Goal: Information Seeking & Learning: Learn about a topic

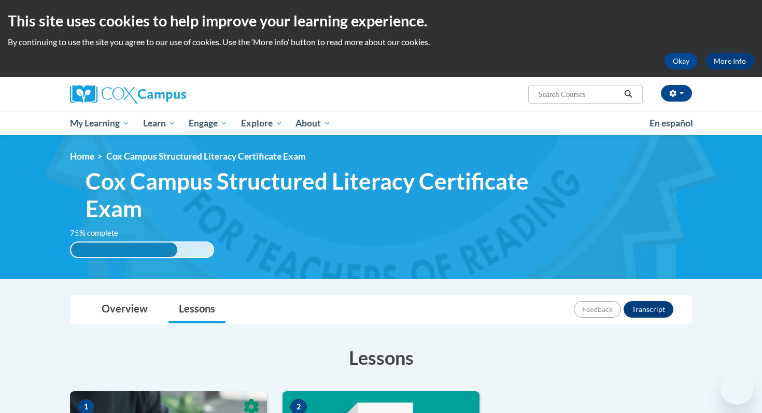
scroll to position [219, 0]
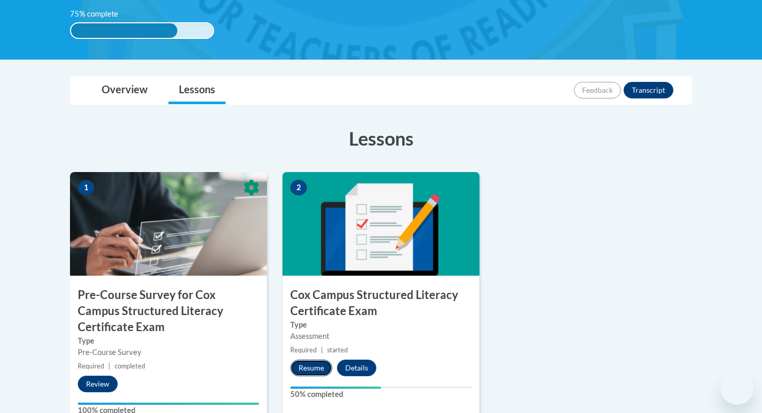
click at [311, 369] on button "Resume" at bounding box center [311, 368] width 42 height 17
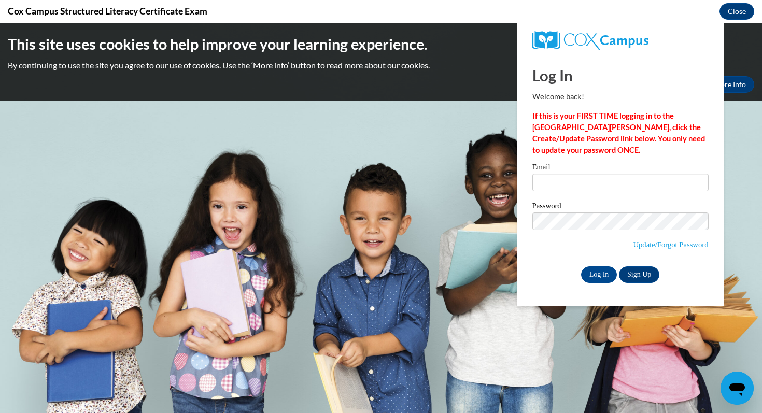
scroll to position [0, 0]
type input "nicole.ward@mapledale.k12.wi.us"
click at [600, 269] on input "Log In" at bounding box center [599, 275] width 36 height 17
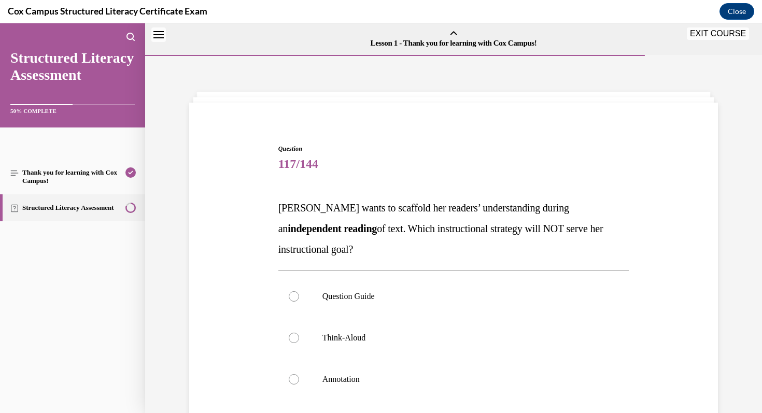
scroll to position [32, 0]
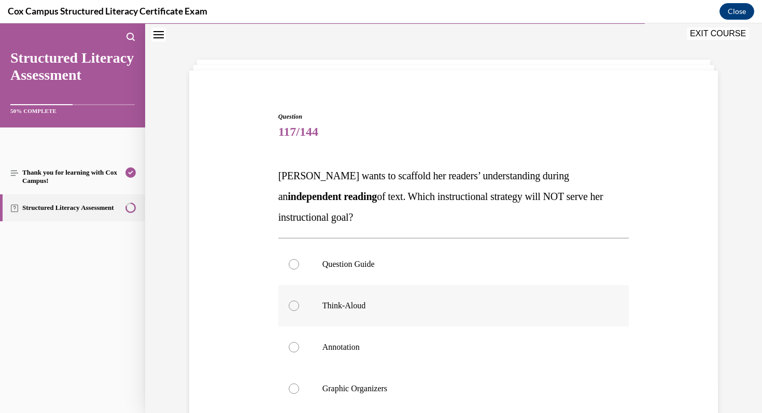
click at [326, 301] on p "Think-Aloud" at bounding box center [463, 306] width 281 height 10
click at [299, 301] on input "Think-Aloud" at bounding box center [294, 306] width 10 height 10
radio input "true"
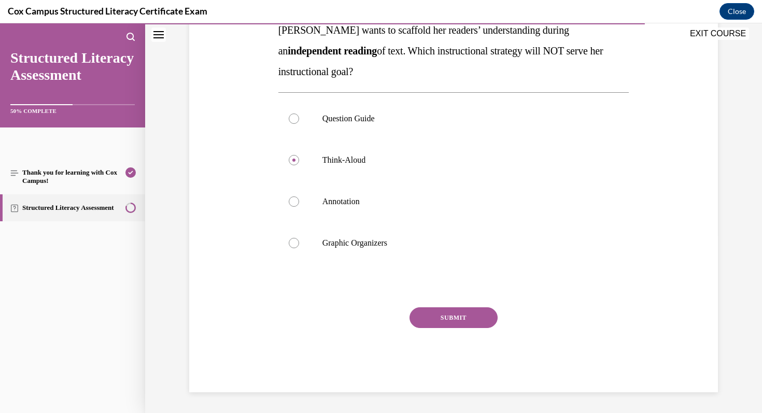
click at [434, 323] on button "SUBMIT" at bounding box center [454, 317] width 88 height 21
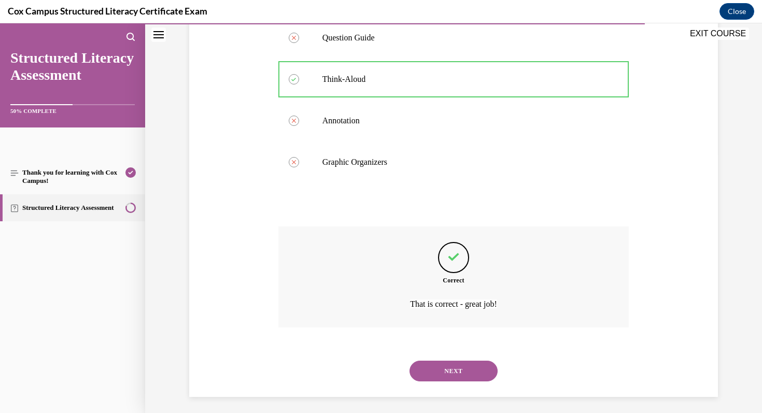
scroll to position [263, 0]
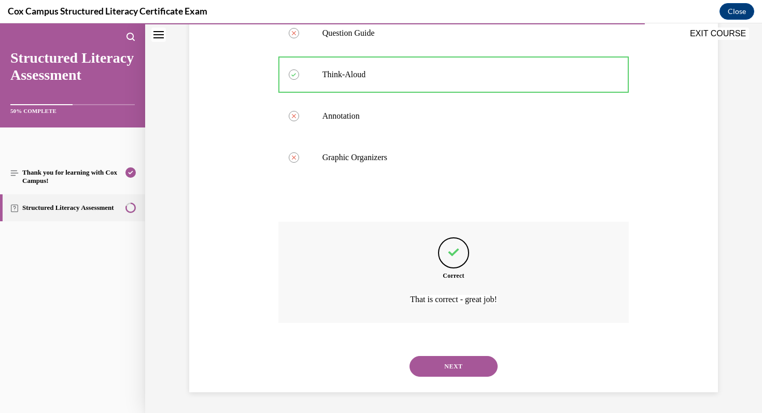
click at [450, 359] on button "NEXT" at bounding box center [454, 366] width 88 height 21
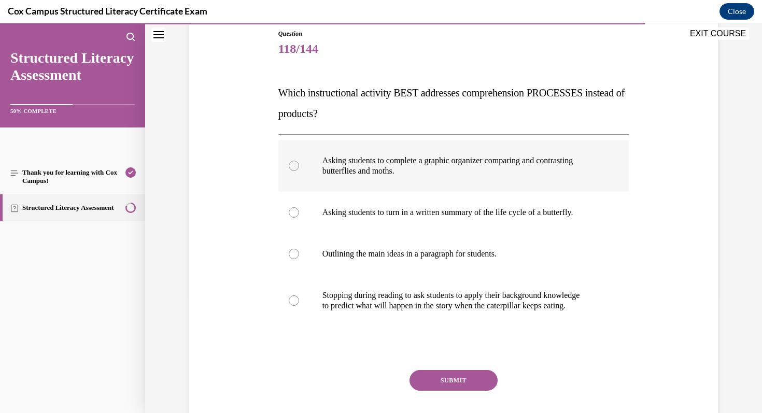
scroll to position [116, 0]
click at [373, 317] on label "Stopping during reading to ask students to apply their background knowledge to …" at bounding box center [453, 300] width 351 height 52
click at [299, 305] on input "Stopping during reading to ask students to apply their background knowledge to …" at bounding box center [294, 300] width 10 height 10
radio input "true"
click at [441, 381] on button "SUBMIT" at bounding box center [454, 380] width 88 height 21
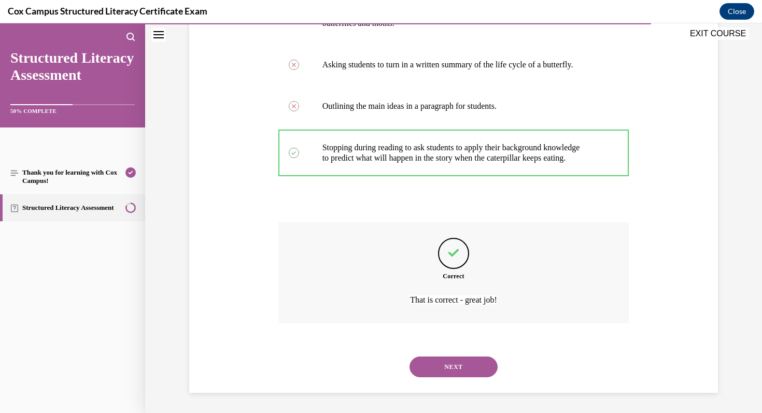
scroll to position [263, 0]
click at [446, 370] on button "NEXT" at bounding box center [454, 366] width 88 height 21
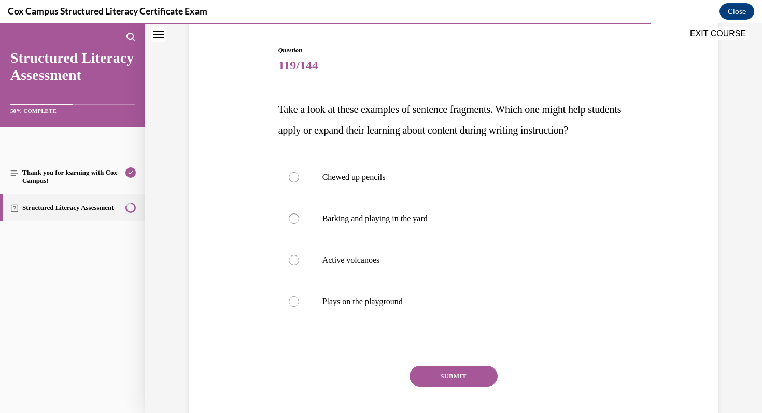
scroll to position [100, 0]
click at [366, 264] on p "Active volcanoes" at bounding box center [463, 259] width 281 height 10
click at [299, 264] on input "Active volcanoes" at bounding box center [294, 259] width 10 height 10
radio input "true"
click at [439, 386] on button "SUBMIT" at bounding box center [454, 375] width 88 height 21
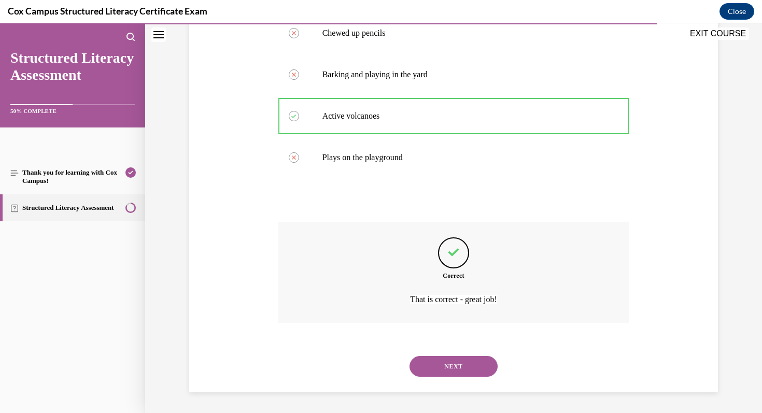
scroll to position [263, 0]
click at [445, 368] on button "NEXT" at bounding box center [454, 366] width 88 height 21
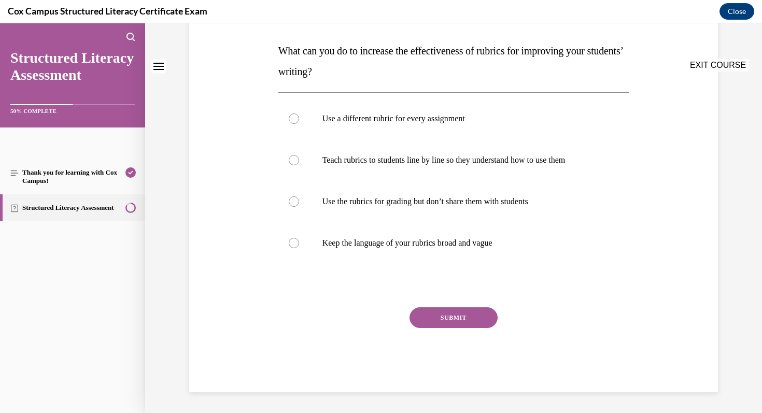
scroll to position [0, 0]
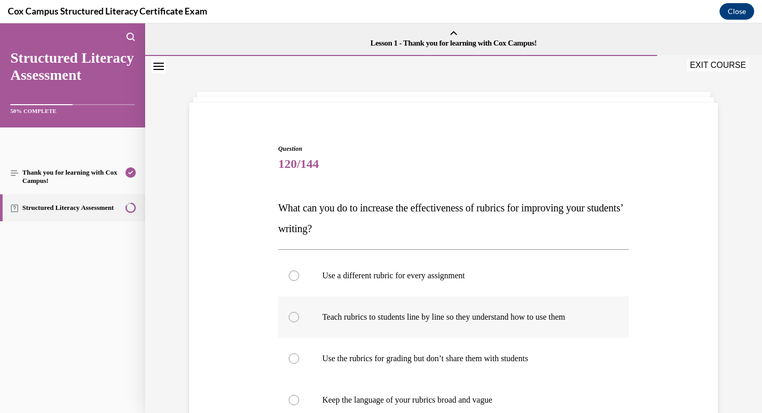
click at [393, 326] on label "Teach rubrics to students line by line so they understand how to use them" at bounding box center [453, 317] width 351 height 41
click at [299, 323] on input "Teach rubrics to students line by line so they understand how to use them" at bounding box center [294, 317] width 10 height 10
radio input "true"
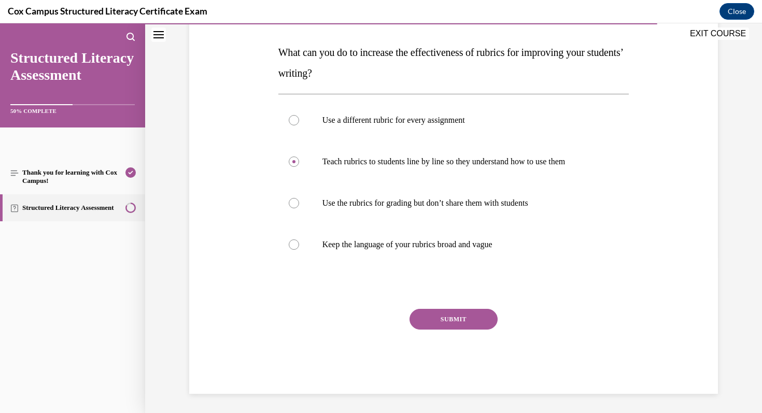
click at [447, 322] on button "SUBMIT" at bounding box center [454, 319] width 88 height 21
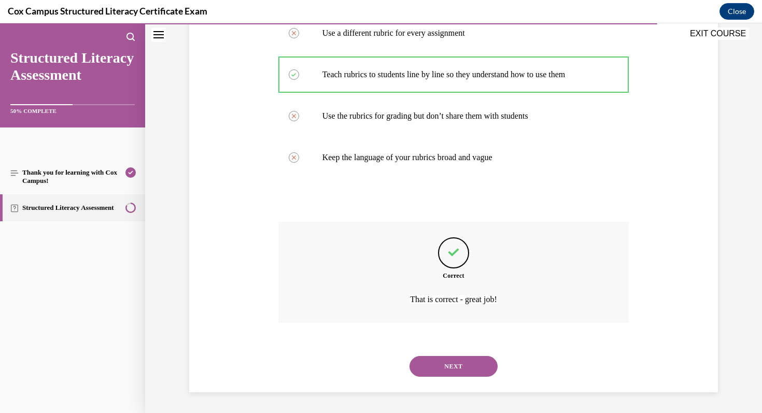
click at [449, 371] on button "NEXT" at bounding box center [454, 366] width 88 height 21
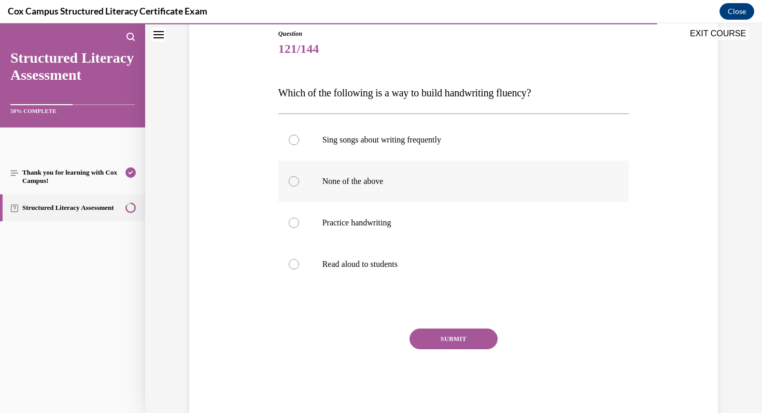
click at [369, 192] on label "None of the above" at bounding box center [453, 181] width 351 height 41
click at [299, 187] on input "None of the above" at bounding box center [294, 181] width 10 height 10
radio input "true"
click at [432, 331] on button "SUBMIT" at bounding box center [454, 339] width 88 height 21
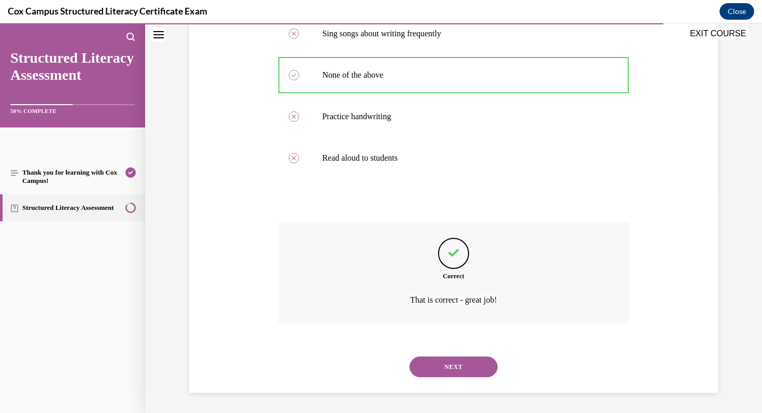
scroll to position [222, 0]
click at [446, 365] on button "NEXT" at bounding box center [454, 366] width 88 height 21
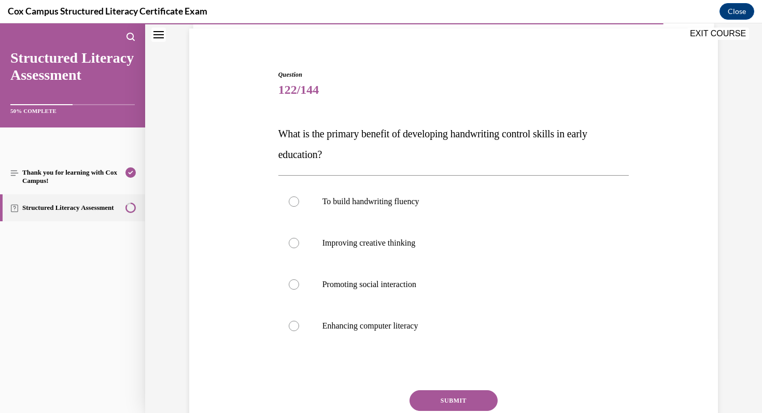
scroll to position [80, 0]
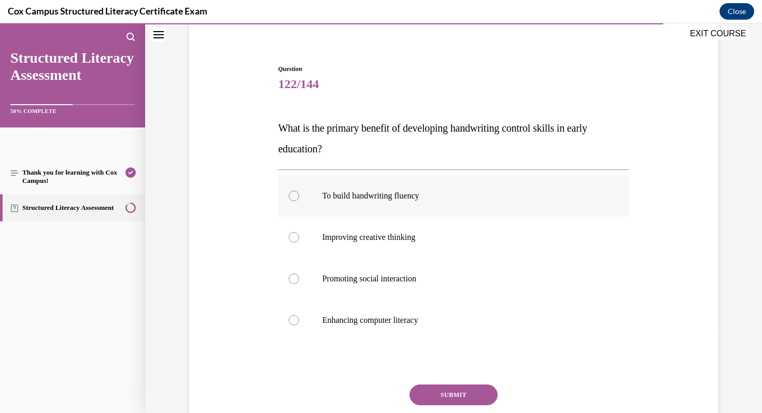
click at [359, 203] on label "To build handwriting fluency" at bounding box center [453, 195] width 351 height 41
click at [299, 201] on input "To build handwriting fluency" at bounding box center [294, 196] width 10 height 10
radio input "true"
click at [468, 398] on button "SUBMIT" at bounding box center [454, 395] width 88 height 21
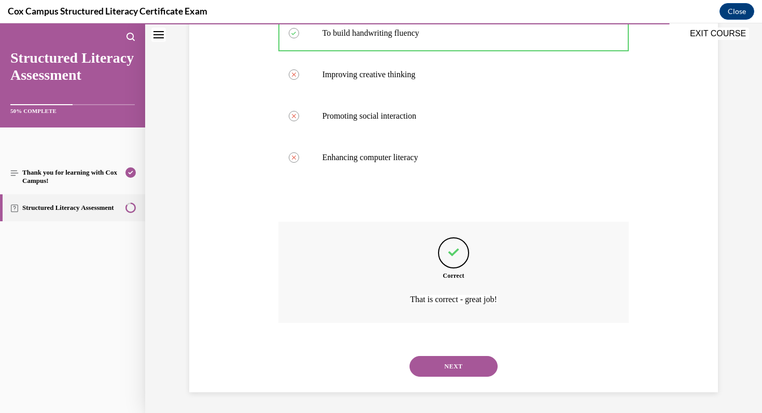
click at [456, 364] on button "NEXT" at bounding box center [454, 366] width 88 height 21
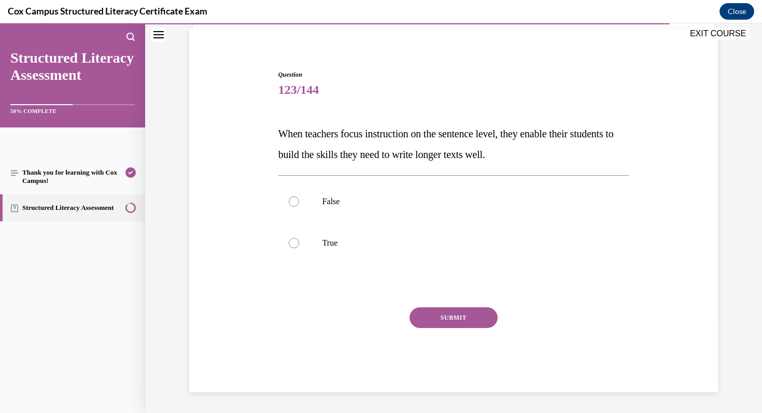
scroll to position [74, 0]
click at [387, 245] on p "True" at bounding box center [463, 243] width 281 height 10
click at [299, 245] on input "True" at bounding box center [294, 243] width 10 height 10
radio input "true"
click at [457, 320] on button "SUBMIT" at bounding box center [454, 317] width 88 height 21
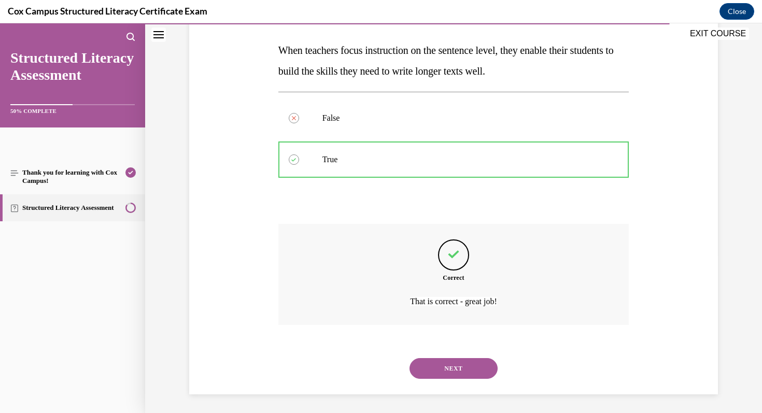
scroll to position [160, 0]
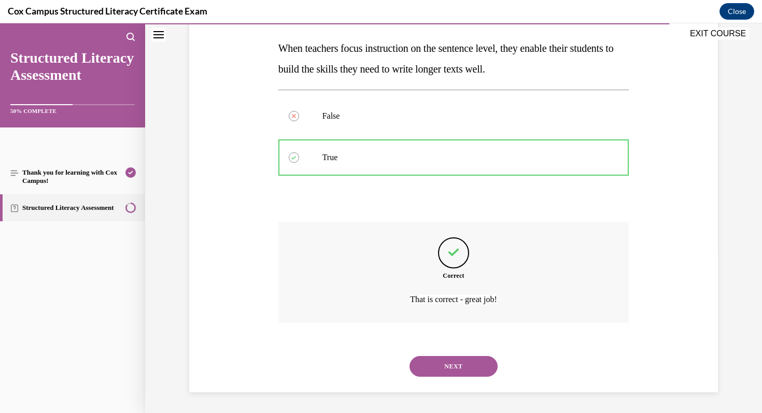
click at [452, 363] on button "NEXT" at bounding box center [454, 366] width 88 height 21
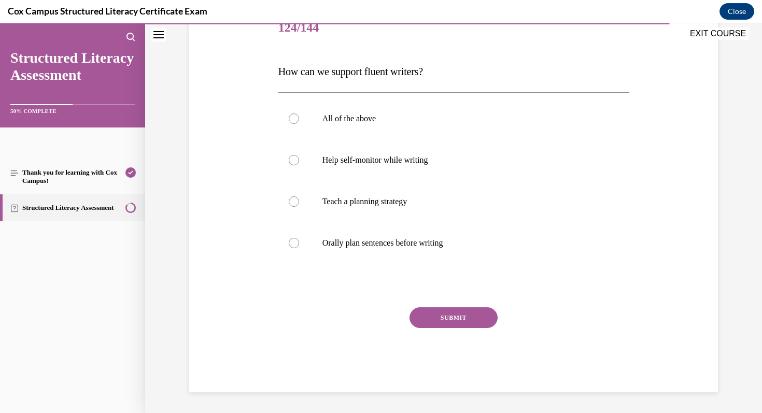
scroll to position [115, 0]
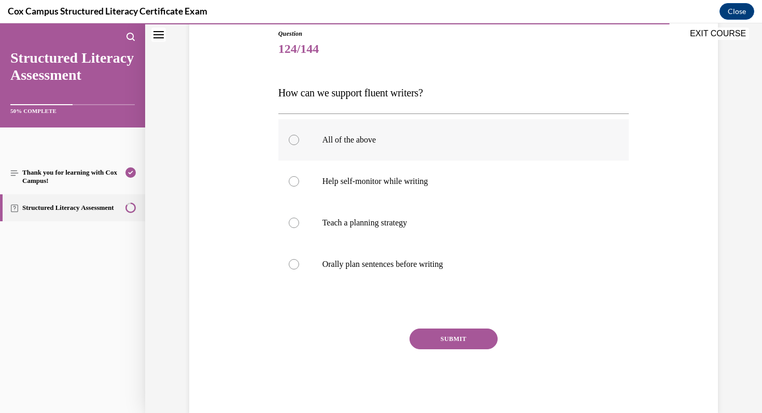
click at [372, 138] on p "All of the above" at bounding box center [463, 140] width 281 height 10
click at [299, 138] on input "All of the above" at bounding box center [294, 140] width 10 height 10
radio input "true"
click at [437, 334] on button "SUBMIT" at bounding box center [454, 339] width 88 height 21
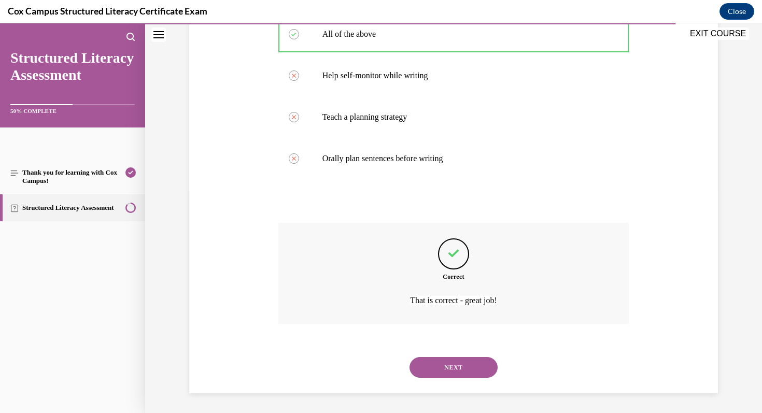
scroll to position [222, 0]
click at [433, 359] on button "NEXT" at bounding box center [454, 366] width 88 height 21
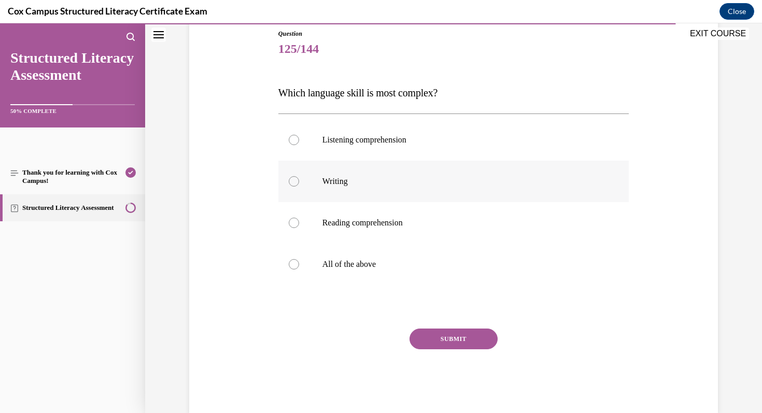
click at [342, 184] on p "Writing" at bounding box center [463, 181] width 281 height 10
click at [299, 184] on input "Writing" at bounding box center [294, 181] width 10 height 10
radio input "true"
click at [423, 341] on button "SUBMIT" at bounding box center [454, 339] width 88 height 21
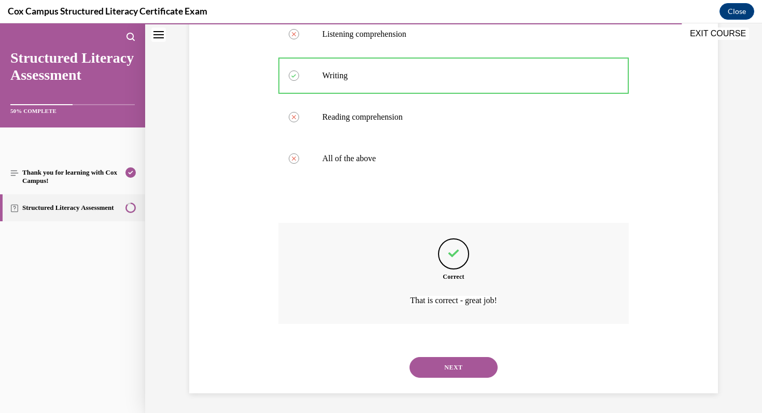
scroll to position [222, 0]
click at [430, 372] on button "NEXT" at bounding box center [454, 366] width 88 height 21
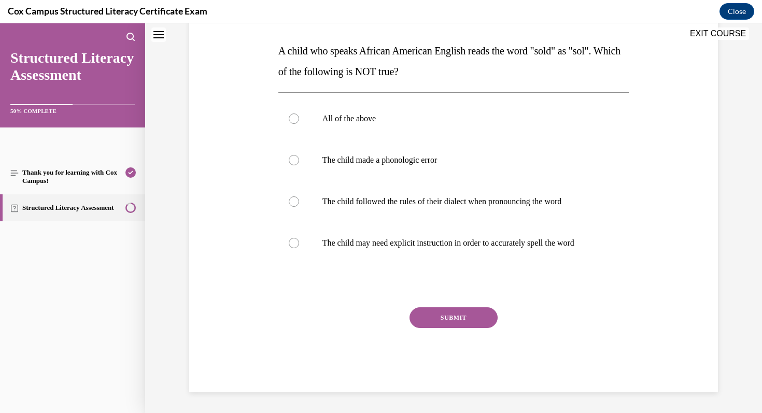
scroll to position [0, 0]
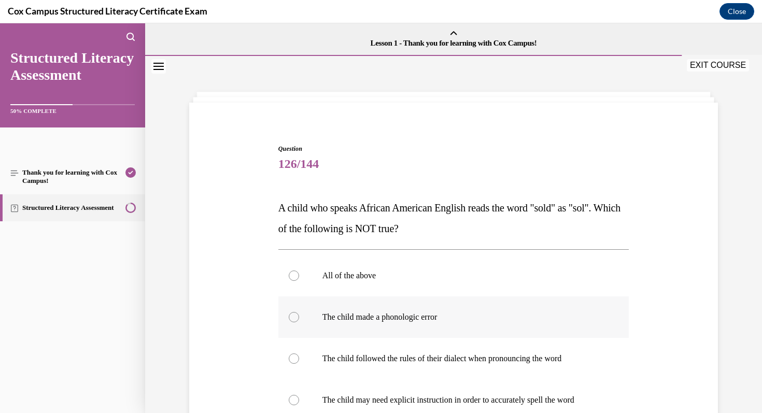
click at [418, 319] on p "The child made a phonologic error" at bounding box center [463, 317] width 281 height 10
click at [299, 319] on input "The child made a phonologic error" at bounding box center [294, 317] width 10 height 10
radio input "true"
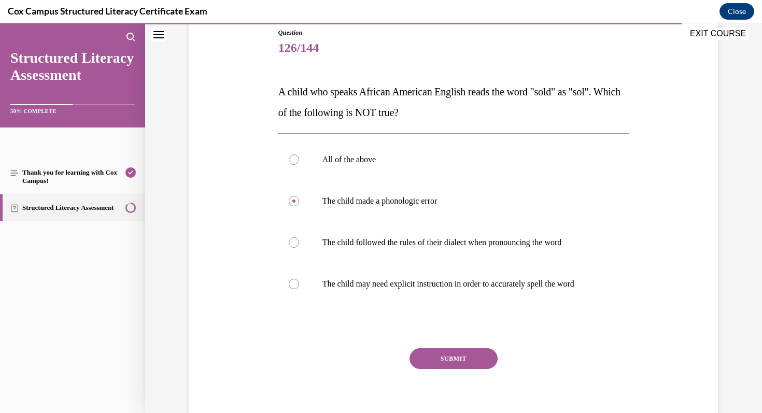
click at [452, 355] on button "SUBMIT" at bounding box center [454, 358] width 88 height 21
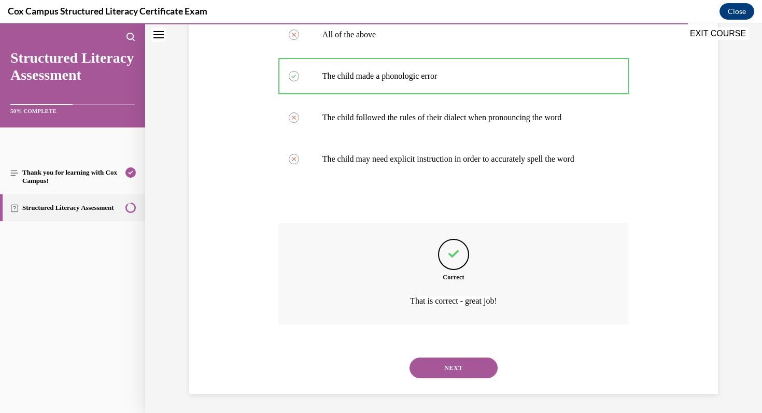
scroll to position [243, 0]
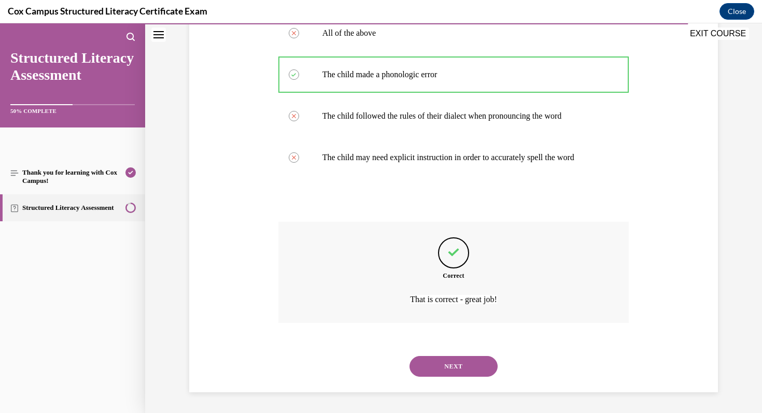
click at [436, 367] on button "NEXT" at bounding box center [454, 366] width 88 height 21
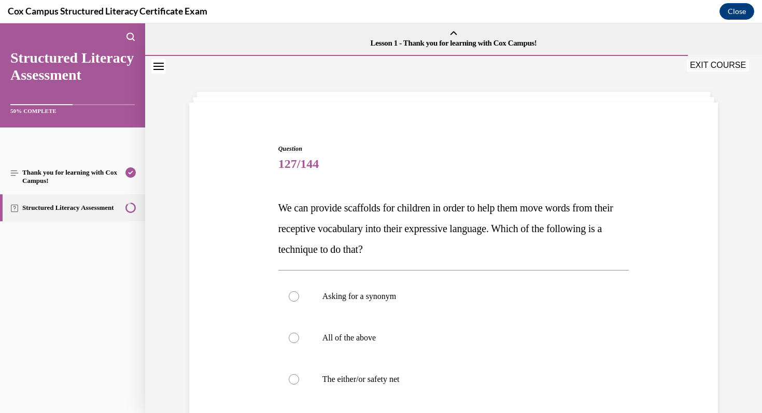
scroll to position [106, 0]
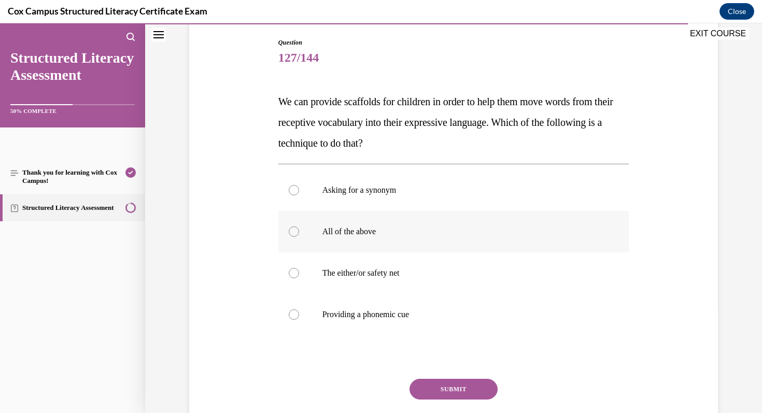
click at [347, 234] on p "All of the above" at bounding box center [463, 232] width 281 height 10
click at [299, 234] on input "All of the above" at bounding box center [294, 232] width 10 height 10
radio input "true"
click at [431, 392] on button "SUBMIT" at bounding box center [454, 389] width 88 height 21
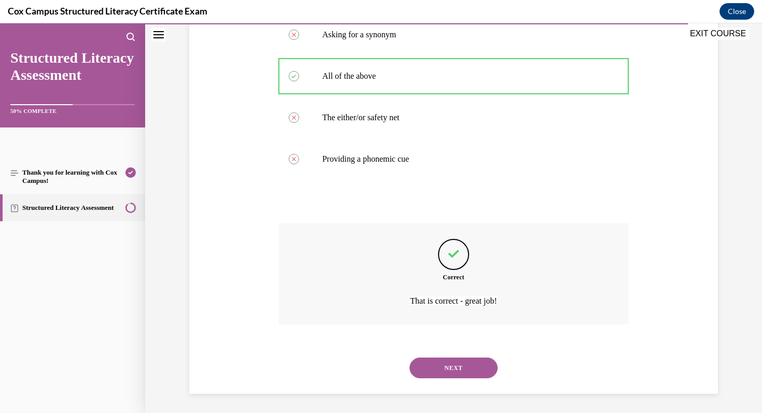
scroll to position [263, 0]
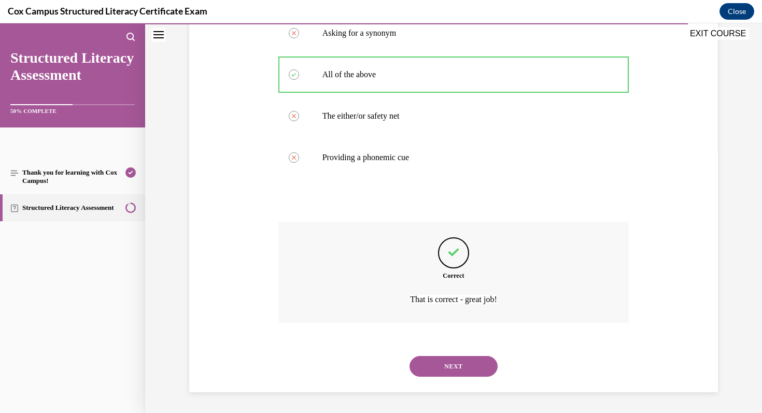
click at [454, 369] on button "NEXT" at bounding box center [454, 366] width 88 height 21
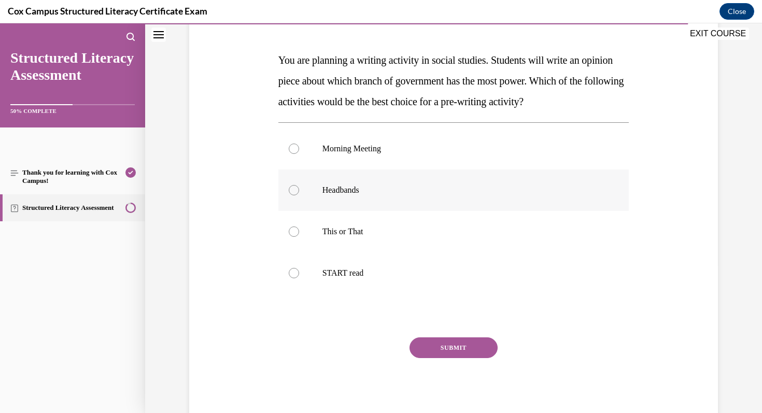
scroll to position [148, 0]
click at [374, 227] on p "This or That" at bounding box center [463, 231] width 281 height 10
click at [299, 227] on input "This or That" at bounding box center [294, 231] width 10 height 10
radio input "true"
click at [431, 345] on button "SUBMIT" at bounding box center [454, 347] width 88 height 21
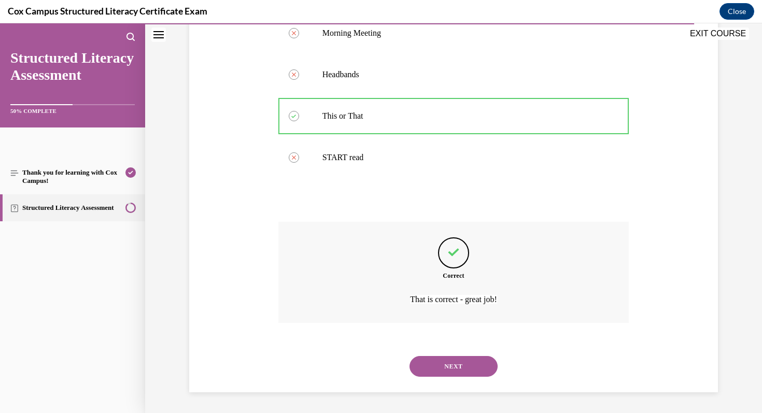
click at [439, 368] on button "NEXT" at bounding box center [454, 366] width 88 height 21
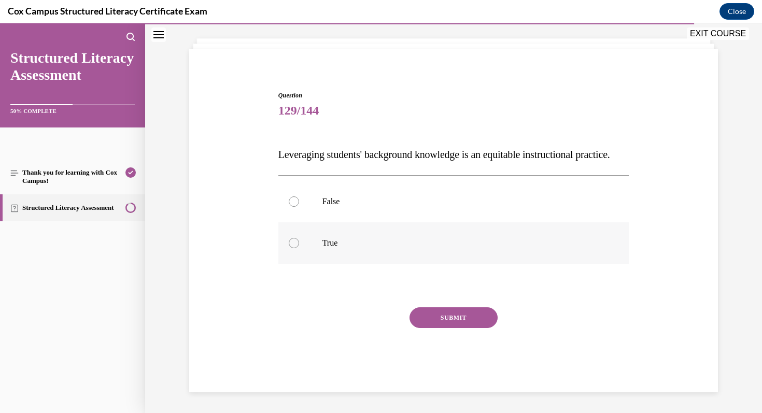
click at [338, 241] on p "True" at bounding box center [463, 243] width 281 height 10
click at [299, 241] on input "True" at bounding box center [294, 243] width 10 height 10
radio input "true"
click at [440, 318] on button "SUBMIT" at bounding box center [454, 317] width 88 height 21
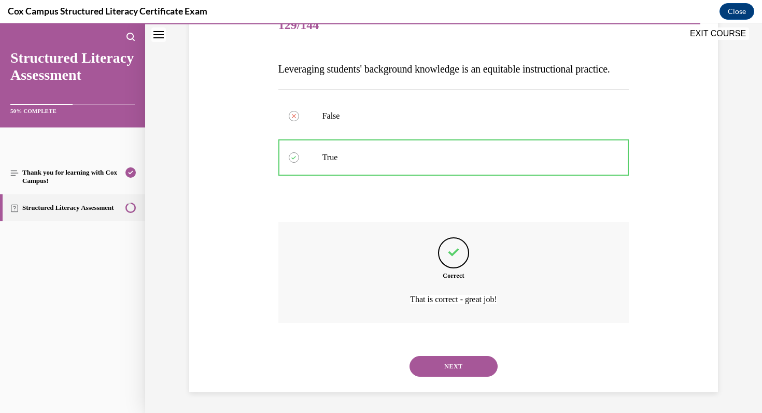
click at [463, 368] on button "NEXT" at bounding box center [454, 366] width 88 height 21
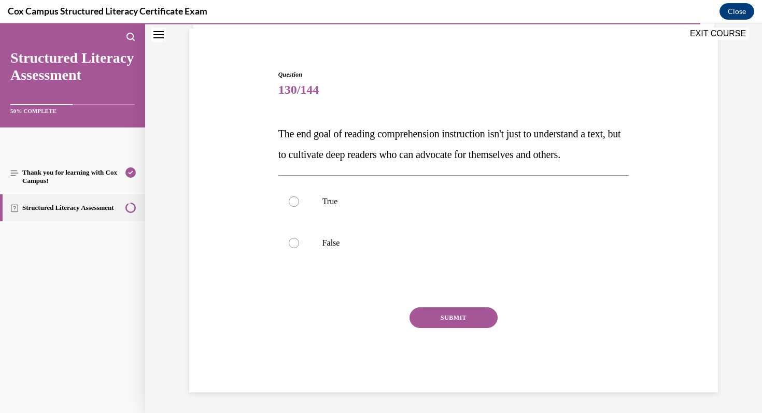
scroll to position [95, 0]
click at [385, 203] on p "True" at bounding box center [463, 202] width 281 height 10
click at [299, 203] on input "True" at bounding box center [294, 202] width 10 height 10
radio input "true"
click at [431, 318] on button "SUBMIT" at bounding box center [454, 317] width 88 height 21
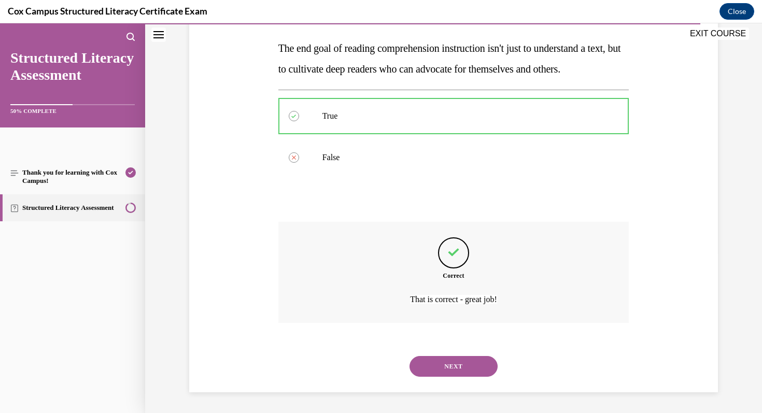
scroll to position [180, 0]
click at [480, 371] on button "NEXT" at bounding box center [454, 366] width 88 height 21
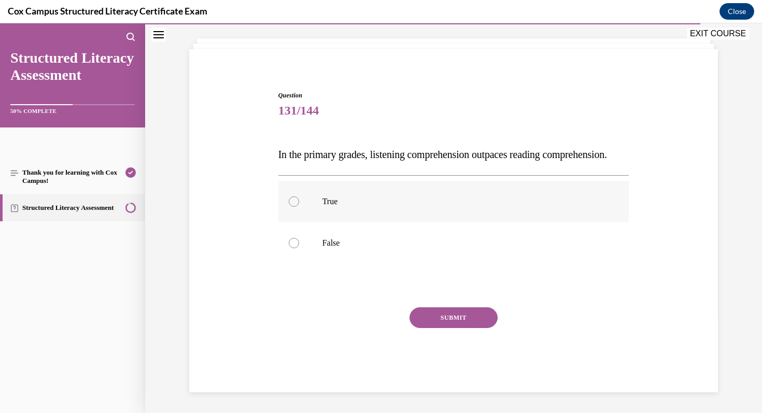
click at [306, 195] on label "True" at bounding box center [453, 201] width 351 height 41
click at [299, 197] on input "True" at bounding box center [294, 202] width 10 height 10
radio input "true"
click at [438, 319] on button "SUBMIT" at bounding box center [454, 317] width 88 height 21
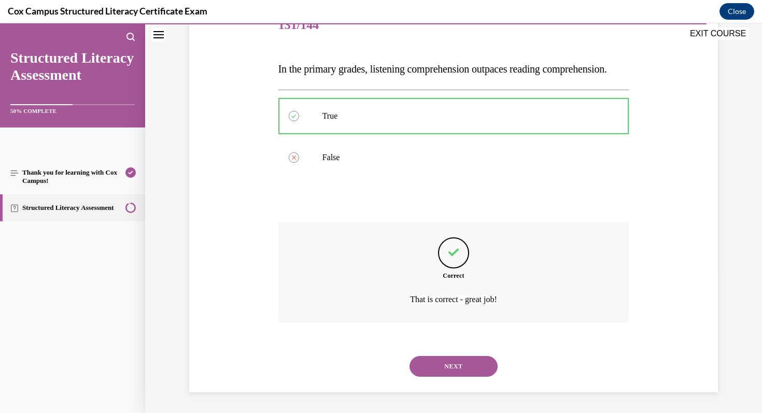
scroll to position [160, 0]
click at [443, 365] on button "NEXT" at bounding box center [454, 366] width 88 height 21
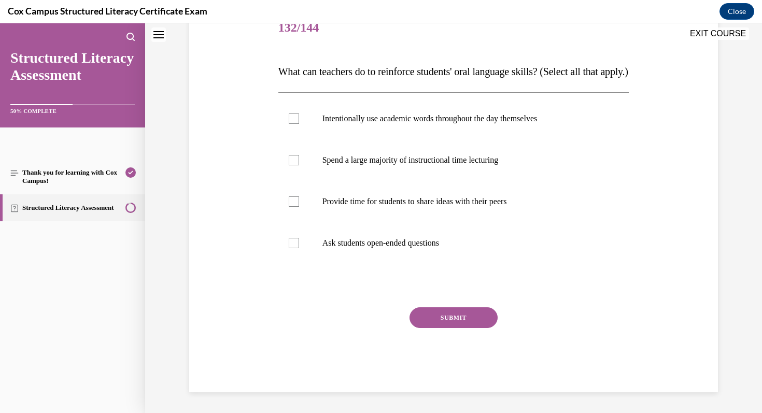
scroll to position [0, 0]
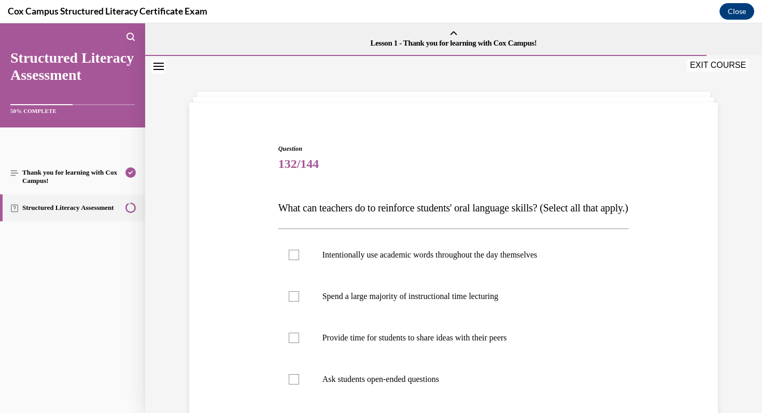
click at [443, 359] on label "Provide time for students to share ideas with their peers" at bounding box center [453, 337] width 351 height 41
click at [299, 343] on input "Provide time for students to share ideas with their peers" at bounding box center [294, 338] width 10 height 10
checkbox input "true"
click at [415, 260] on p "Intentionally use academic words throughout the day themselves" at bounding box center [463, 255] width 281 height 10
click at [299, 260] on input "Intentionally use academic words throughout the day themselves" at bounding box center [294, 255] width 10 height 10
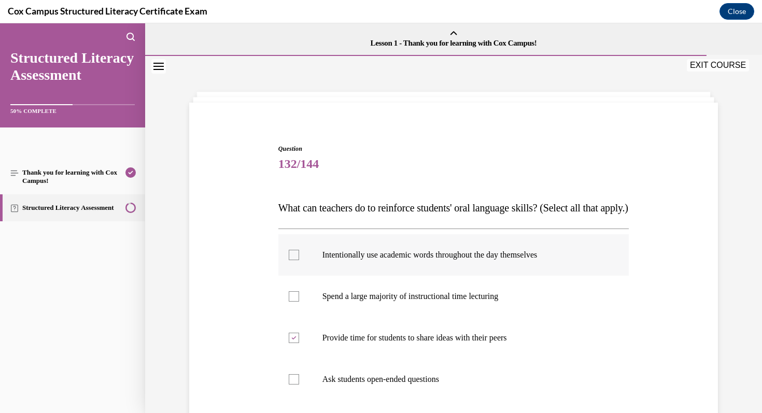
checkbox input "true"
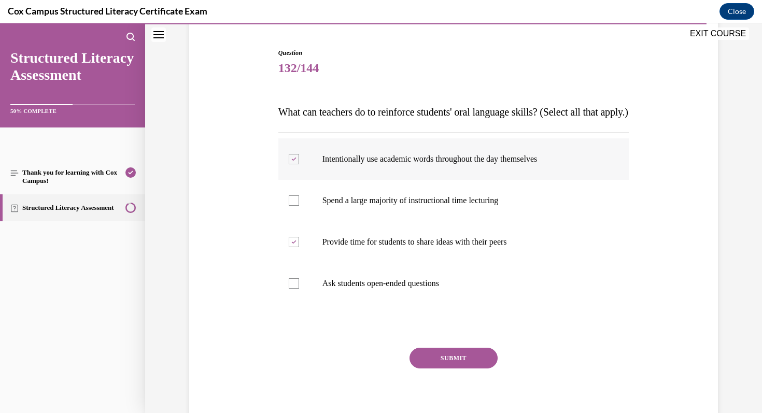
scroll to position [114, 0]
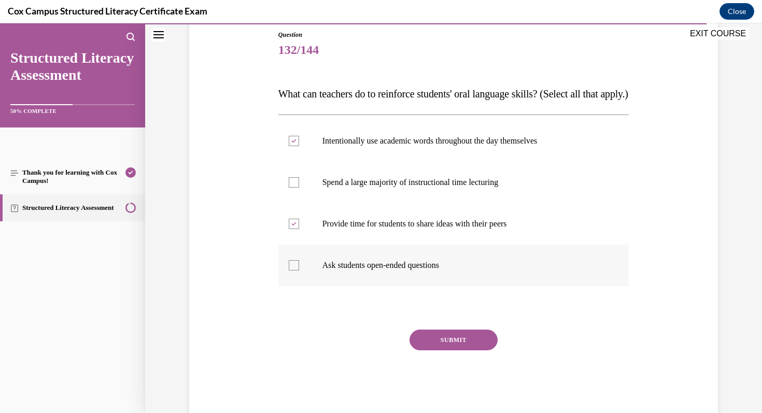
click at [415, 271] on p "Ask students open-ended questions" at bounding box center [463, 265] width 281 height 10
click at [299, 271] on input "Ask students open-ended questions" at bounding box center [294, 265] width 10 height 10
checkbox input "true"
click at [463, 351] on button "SUBMIT" at bounding box center [454, 340] width 88 height 21
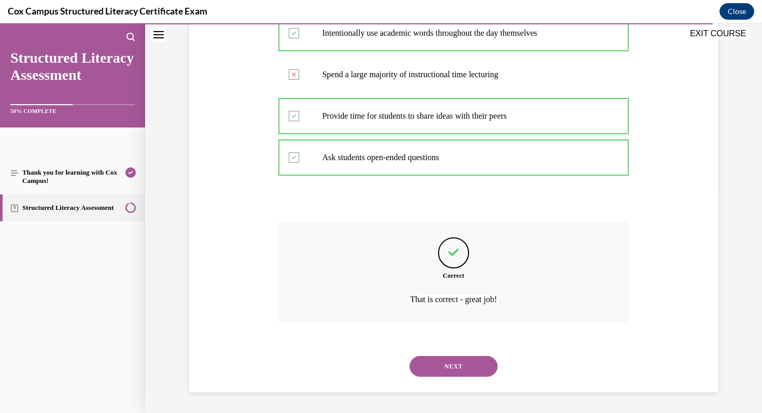
click at [463, 370] on button "NEXT" at bounding box center [454, 366] width 88 height 21
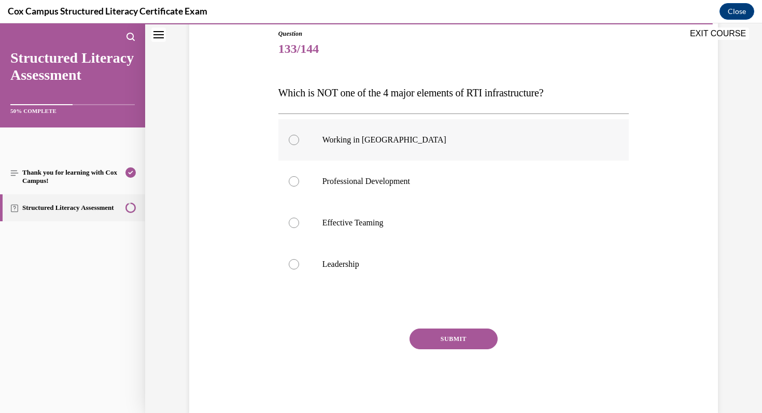
click at [369, 141] on p "Working in Silos" at bounding box center [463, 140] width 281 height 10
click at [299, 141] on input "Working in Silos" at bounding box center [294, 140] width 10 height 10
radio input "true"
click at [436, 338] on button "SUBMIT" at bounding box center [454, 339] width 88 height 21
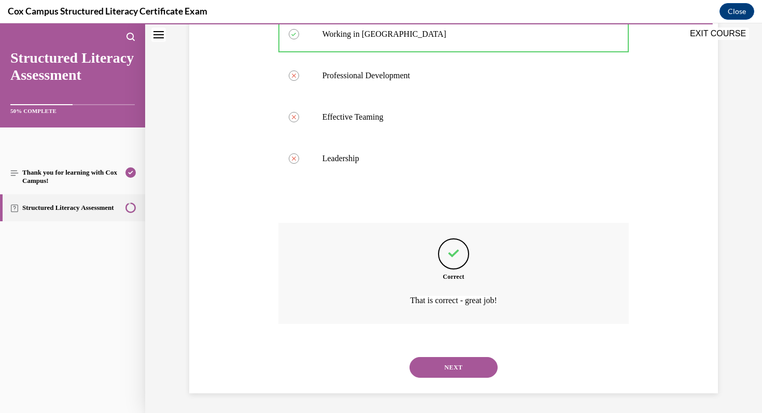
scroll to position [222, 0]
click at [445, 374] on button "NEXT" at bounding box center [454, 366] width 88 height 21
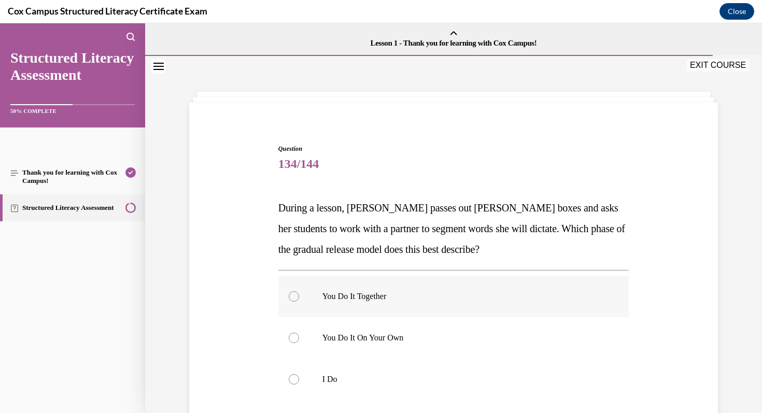
click at [399, 307] on label "You Do It Together" at bounding box center [453, 296] width 351 height 41
click at [299, 302] on input "You Do It Together" at bounding box center [294, 296] width 10 height 10
radio input "true"
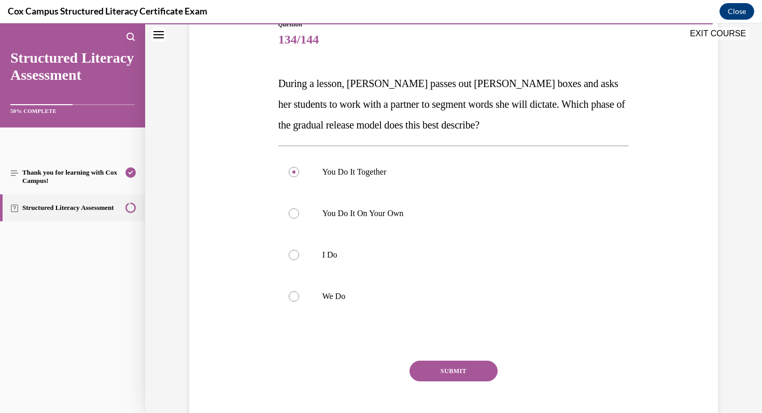
click at [437, 370] on button "SUBMIT" at bounding box center [454, 371] width 88 height 21
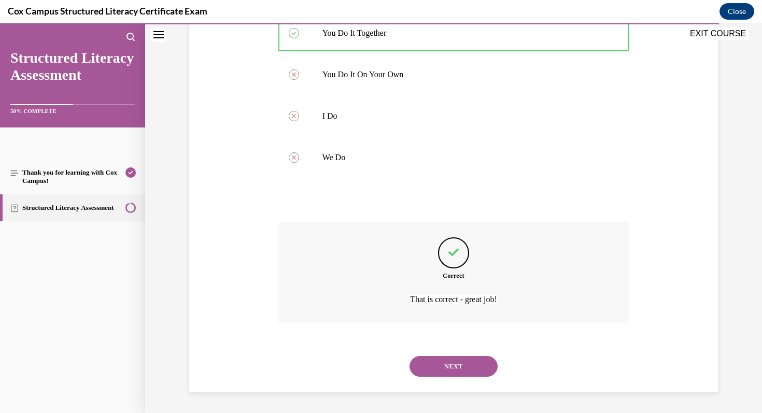
click at [443, 370] on button "NEXT" at bounding box center [454, 366] width 88 height 21
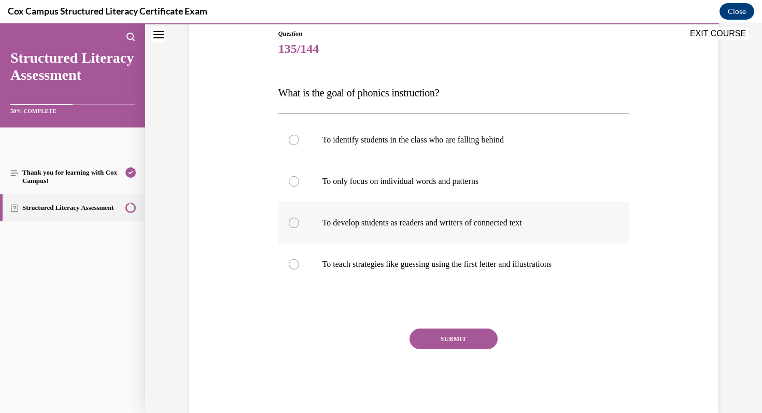
click at [395, 215] on label "To develop students as readers and writers of connected text" at bounding box center [453, 222] width 351 height 41
click at [299, 218] on input "To develop students as readers and writers of connected text" at bounding box center [294, 223] width 10 height 10
radio input "true"
click at [449, 332] on button "SUBMIT" at bounding box center [454, 339] width 88 height 21
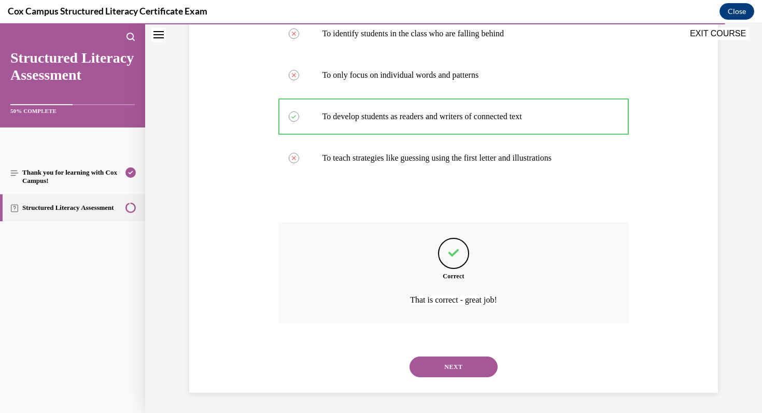
scroll to position [222, 0]
click at [442, 362] on button "NEXT" at bounding box center [454, 366] width 88 height 21
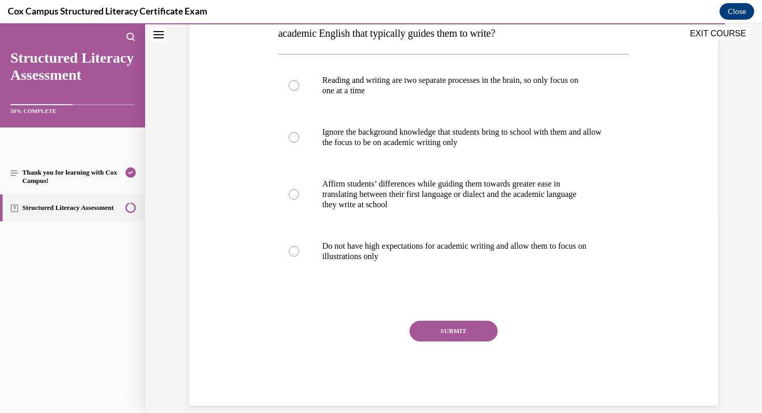
scroll to position [209, 0]
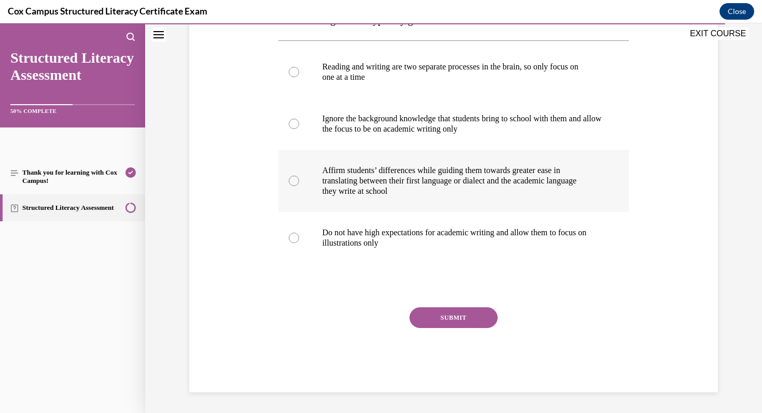
click at [403, 181] on p "translating between their first language or dialect and the academic language" at bounding box center [463, 181] width 281 height 10
click at [299, 181] on input "Affirm students’ differences while guiding them towards greater ease in transla…" at bounding box center [294, 181] width 10 height 10
radio input "true"
click at [450, 320] on button "SUBMIT" at bounding box center [454, 317] width 88 height 21
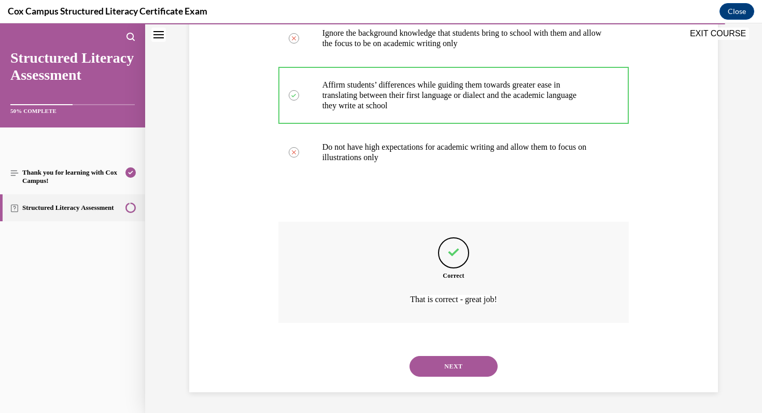
click at [450, 358] on button "NEXT" at bounding box center [454, 366] width 88 height 21
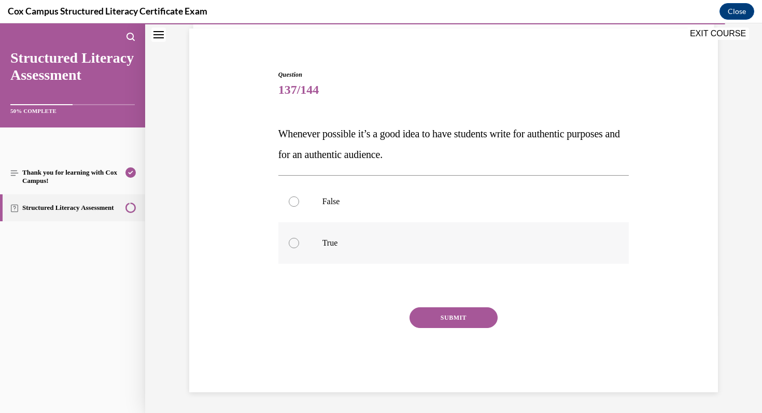
click at [323, 245] on p "True" at bounding box center [463, 243] width 281 height 10
click at [299, 245] on input "True" at bounding box center [294, 243] width 10 height 10
radio input "true"
click at [437, 318] on button "SUBMIT" at bounding box center [454, 317] width 88 height 21
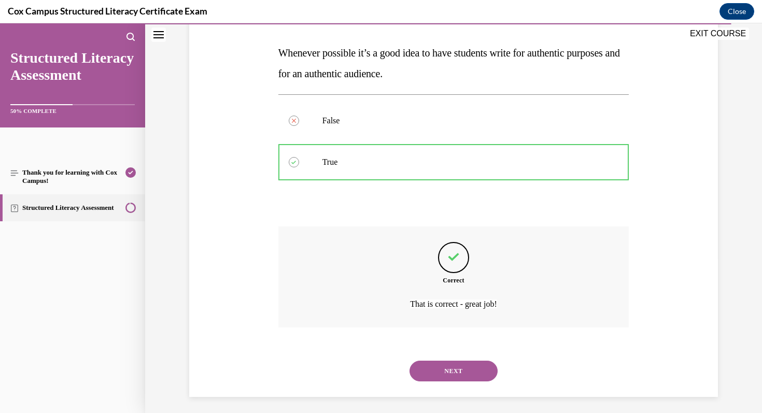
scroll to position [160, 0]
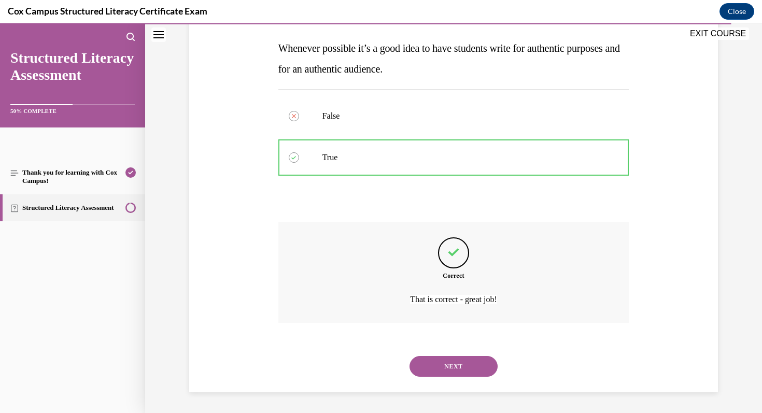
click at [448, 365] on button "NEXT" at bounding box center [454, 366] width 88 height 21
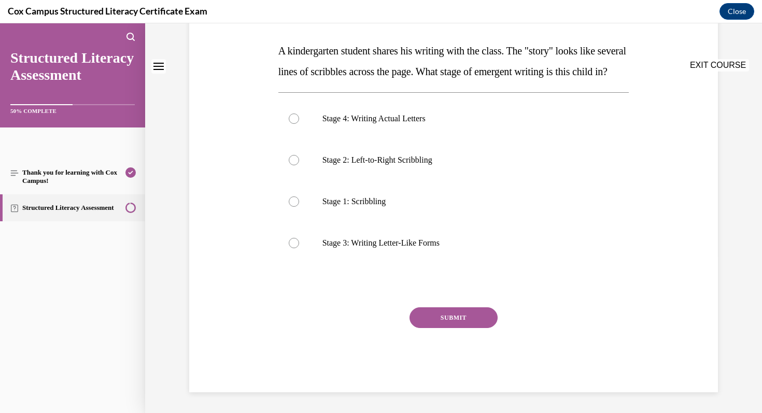
scroll to position [0, 0]
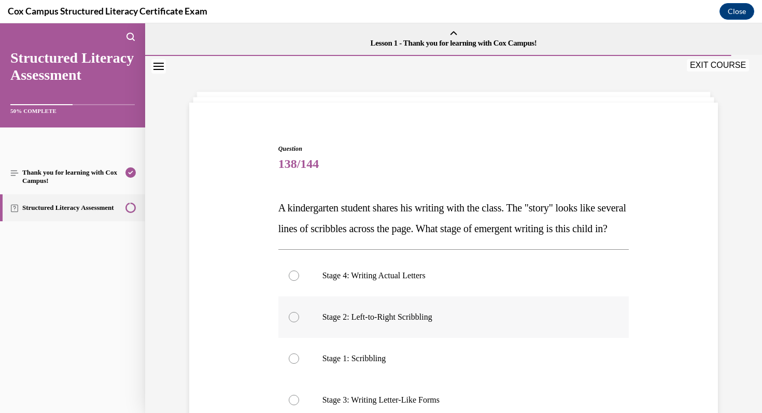
click at [416, 323] on p "Stage 2: Left-to-Right Scribbling" at bounding box center [463, 317] width 281 height 10
click at [299, 323] on input "Stage 2: Left-to-Right Scribbling" at bounding box center [294, 317] width 10 height 10
radio input "true"
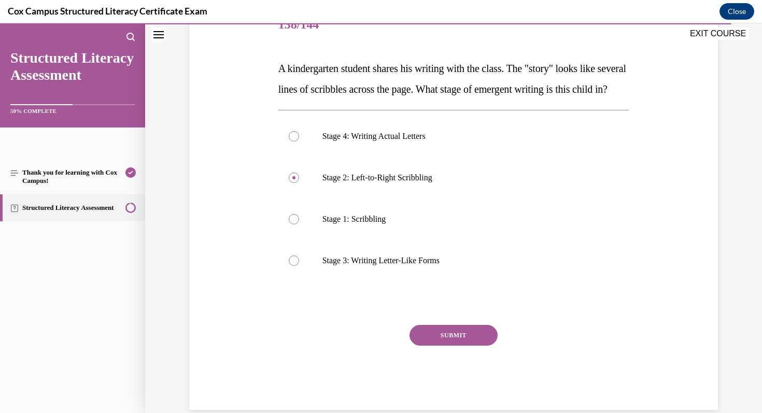
click at [428, 346] on button "SUBMIT" at bounding box center [454, 335] width 88 height 21
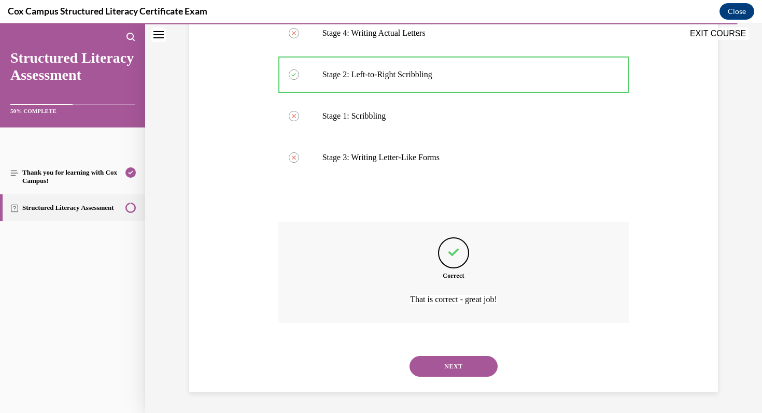
scroll to position [263, 0]
click at [433, 377] on div "NEXT" at bounding box center [453, 366] width 351 height 41
click at [442, 367] on button "NEXT" at bounding box center [454, 366] width 88 height 21
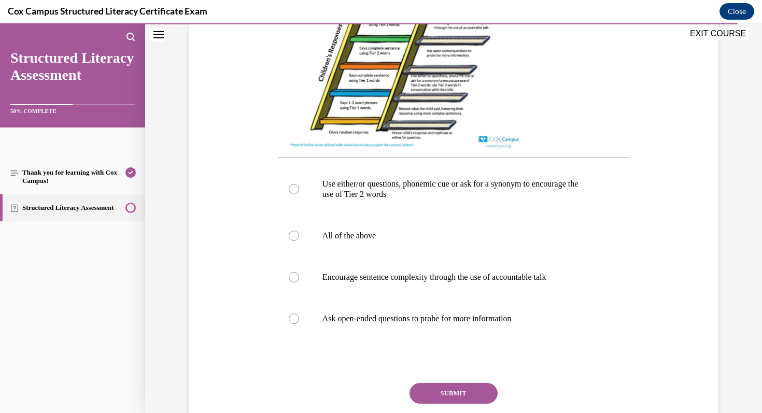
scroll to position [364, 0]
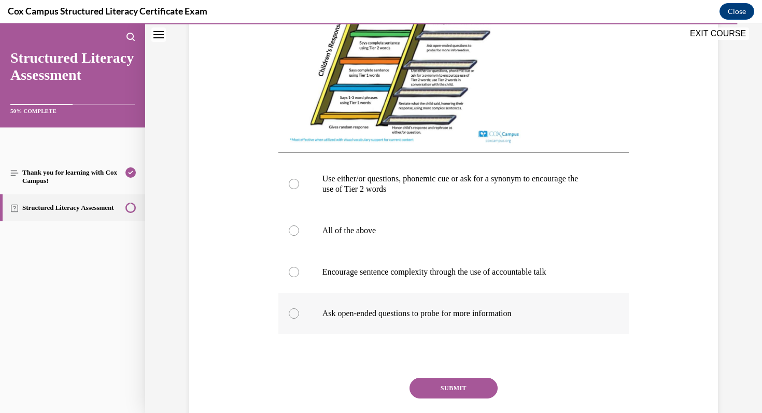
click at [355, 318] on label "Ask open-ended questions to probe for more information" at bounding box center [453, 313] width 351 height 41
click at [299, 318] on input "Ask open-ended questions to probe for more information" at bounding box center [294, 314] width 10 height 10
radio input "true"
click at [442, 398] on button "SUBMIT" at bounding box center [454, 388] width 88 height 21
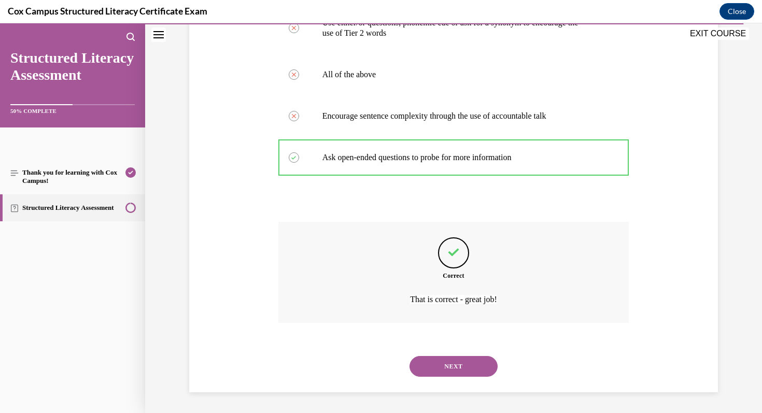
scroll to position [530, 0]
click at [459, 362] on button "NEXT" at bounding box center [454, 366] width 88 height 21
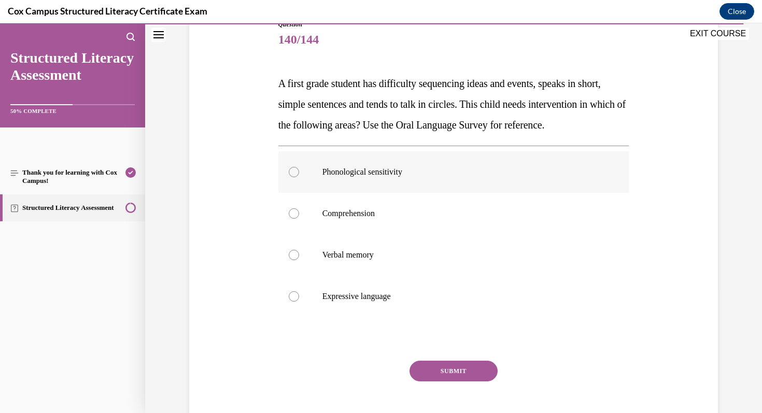
scroll to position [128, 0]
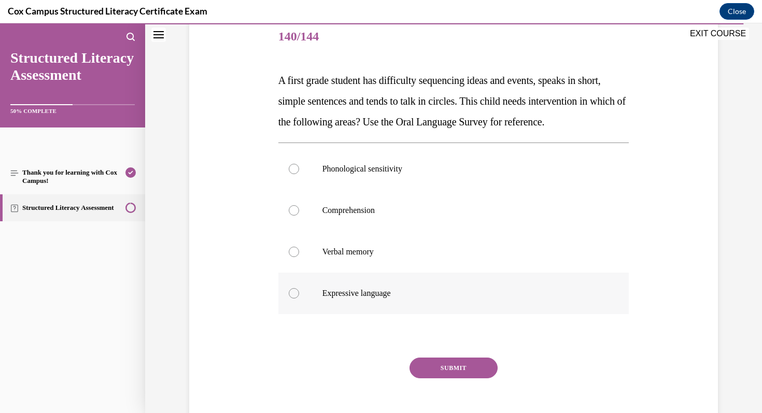
click at [305, 312] on label "Expressive language" at bounding box center [453, 293] width 351 height 41
click at [299, 299] on input "Expressive language" at bounding box center [294, 293] width 10 height 10
radio input "true"
click at [451, 379] on button "SUBMIT" at bounding box center [454, 368] width 88 height 21
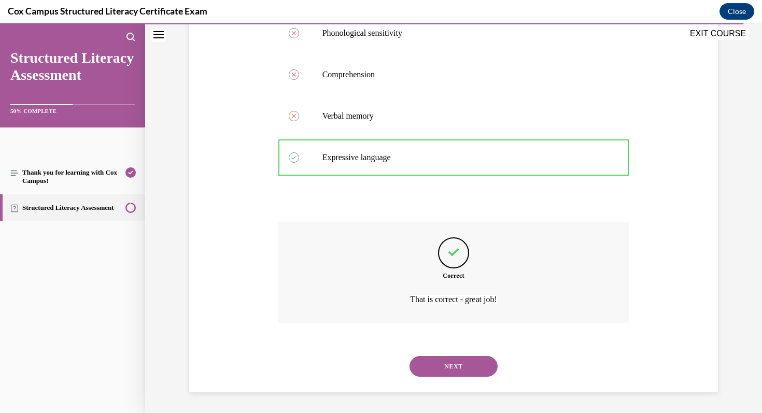
scroll to position [284, 0]
click at [451, 371] on button "NEXT" at bounding box center [454, 366] width 88 height 21
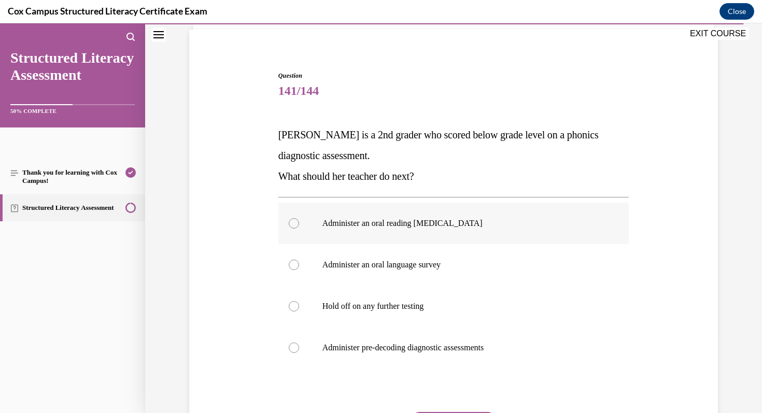
scroll to position [74, 0]
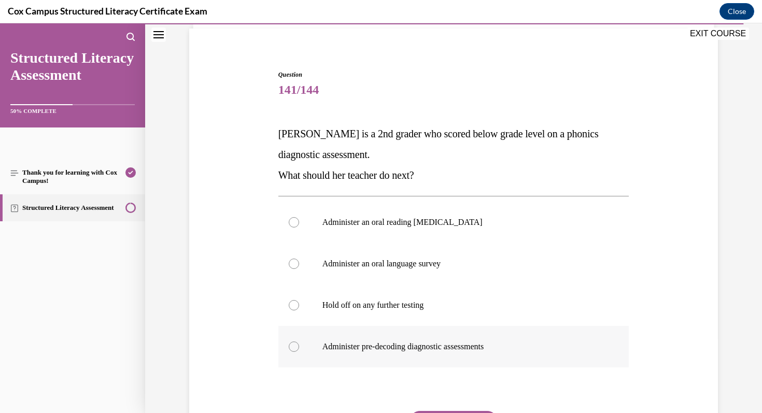
click at [371, 338] on label "Administer pre-decoding diagnostic assessments" at bounding box center [453, 346] width 351 height 41
click at [299, 342] on input "Administer pre-decoding diagnostic assessments" at bounding box center [294, 347] width 10 height 10
radio input "true"
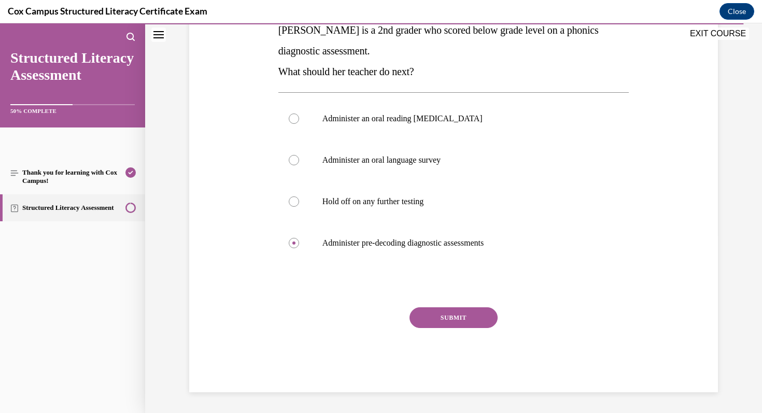
click at [443, 315] on button "SUBMIT" at bounding box center [454, 317] width 88 height 21
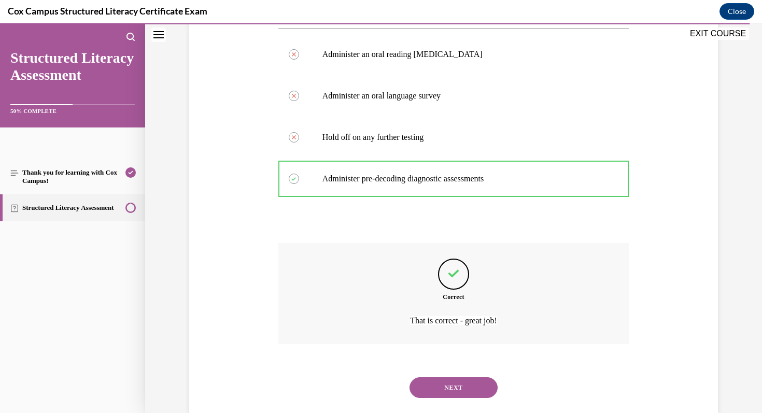
scroll to position [263, 0]
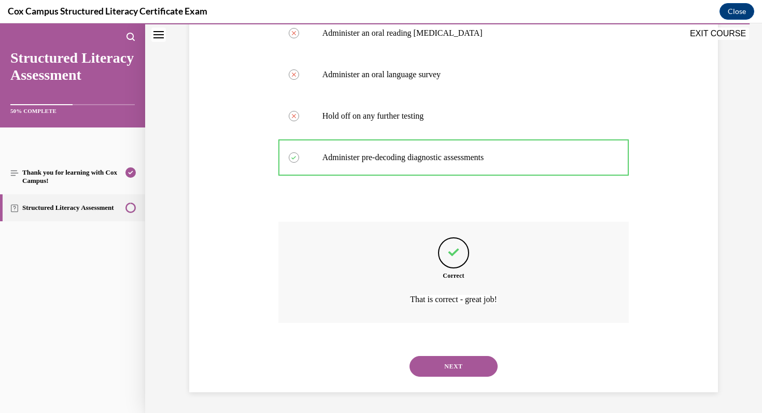
click at [443, 364] on button "NEXT" at bounding box center [454, 366] width 88 height 21
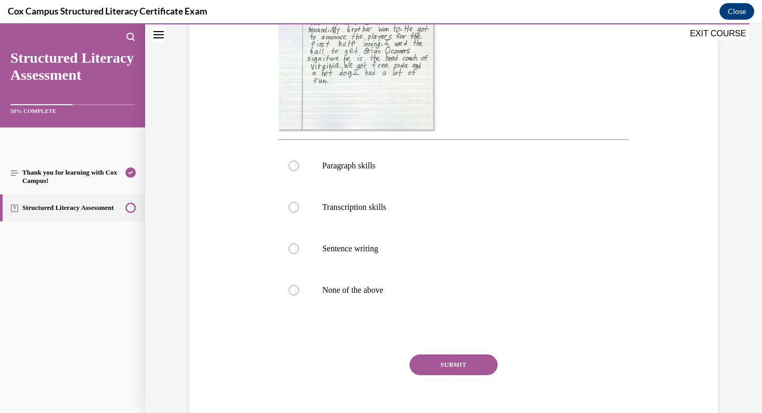
scroll to position [340, 0]
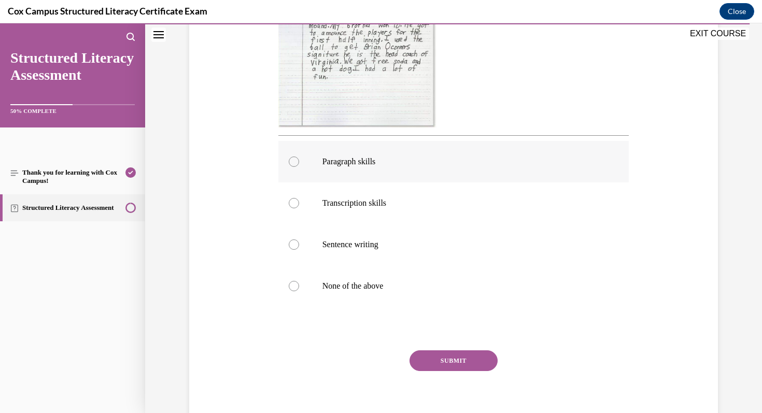
click at [366, 168] on label "Paragraph skills" at bounding box center [453, 161] width 351 height 41
click at [299, 167] on input "Paragraph skills" at bounding box center [294, 162] width 10 height 10
radio input "true"
click at [469, 357] on button "SUBMIT" at bounding box center [454, 361] width 88 height 21
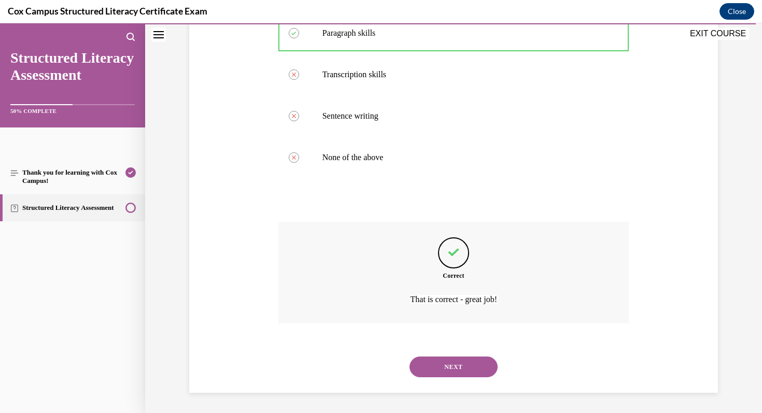
scroll to position [468, 0]
click at [480, 372] on button "NEXT" at bounding box center [454, 367] width 88 height 21
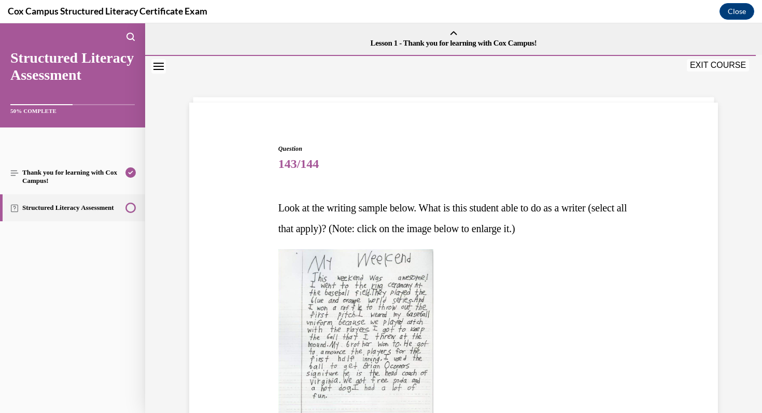
scroll to position [361, 0]
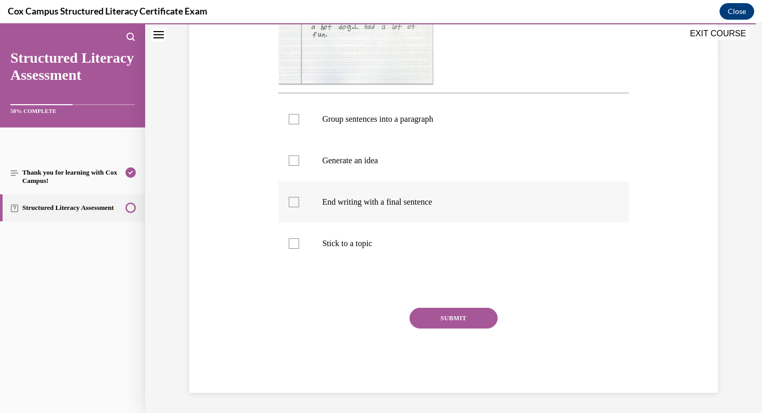
drag, startPoint x: 353, startPoint y: 242, endPoint x: 353, endPoint y: 213, distance: 29.6
click at [353, 242] on p "Stick to a topic" at bounding box center [463, 244] width 281 height 10
click at [299, 242] on input "Stick to a topic" at bounding box center [294, 244] width 10 height 10
checkbox input "true"
click at [353, 212] on label "End writing with a final sentence" at bounding box center [453, 201] width 351 height 41
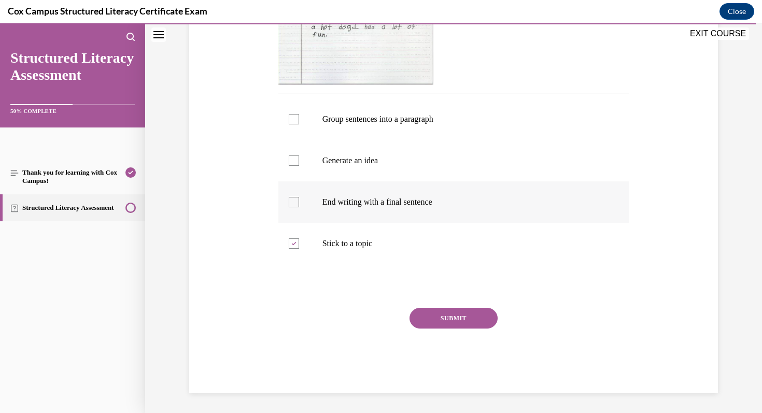
click at [299, 207] on input "End writing with a final sentence" at bounding box center [294, 202] width 10 height 10
checkbox input "true"
click at [346, 162] on p "Generate an idea" at bounding box center [463, 161] width 281 height 10
click at [299, 162] on input "Generate an idea" at bounding box center [294, 161] width 10 height 10
checkbox input "true"
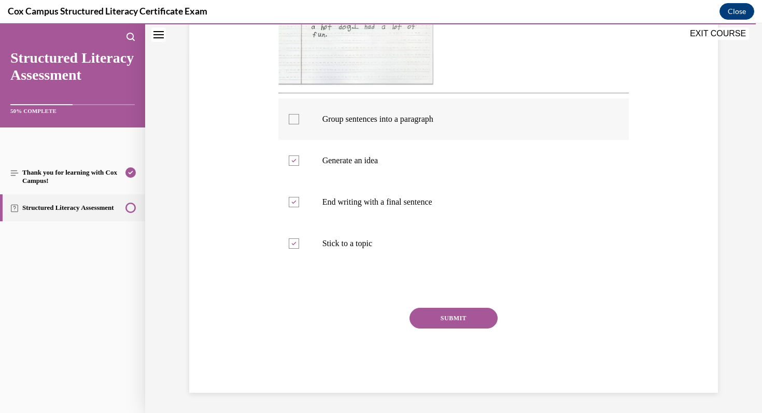
click at [363, 118] on p "Group sentences into a paragraph" at bounding box center [463, 119] width 281 height 10
click at [299, 118] on input "Group sentences into a paragraph" at bounding box center [294, 119] width 10 height 10
checkbox input "true"
click at [437, 315] on button "SUBMIT" at bounding box center [454, 318] width 88 height 21
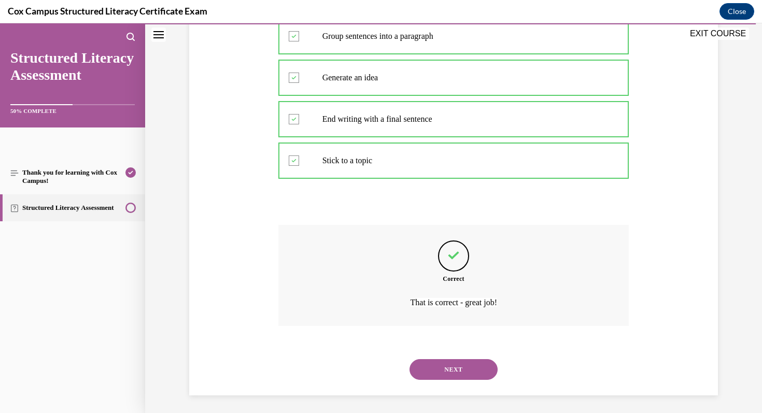
scroll to position [447, 0]
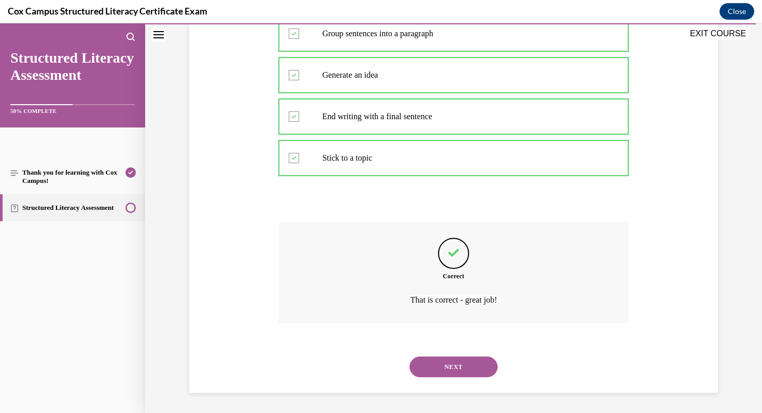
click at [474, 369] on button "NEXT" at bounding box center [454, 367] width 88 height 21
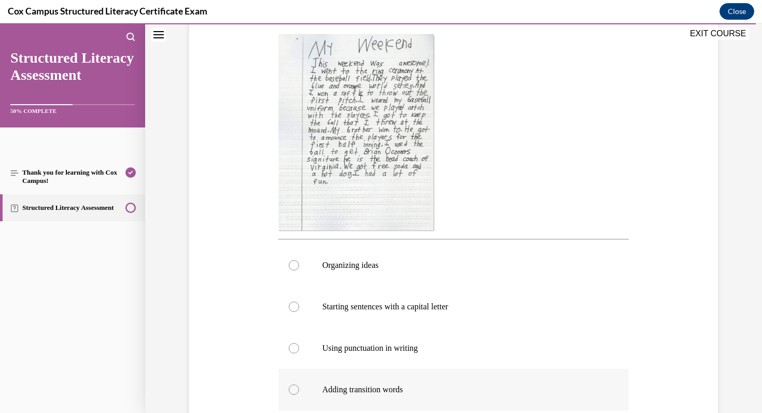
scroll to position [362, 0]
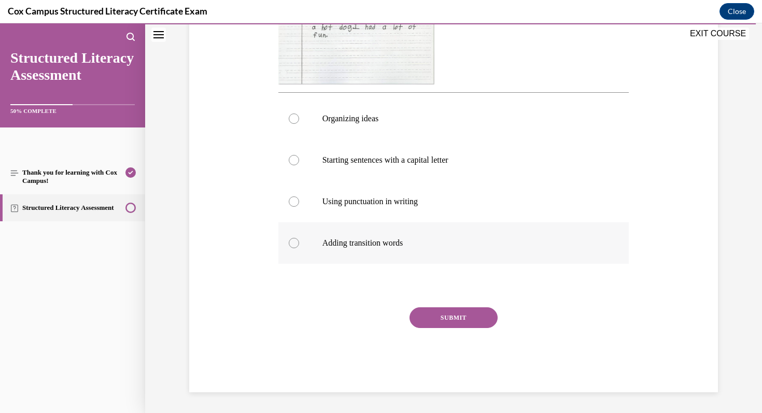
click at [391, 246] on p "Adding transition words" at bounding box center [463, 243] width 281 height 10
click at [299, 246] on input "Adding transition words" at bounding box center [294, 243] width 10 height 10
radio input "true"
click at [459, 324] on button "SUBMIT" at bounding box center [454, 317] width 88 height 21
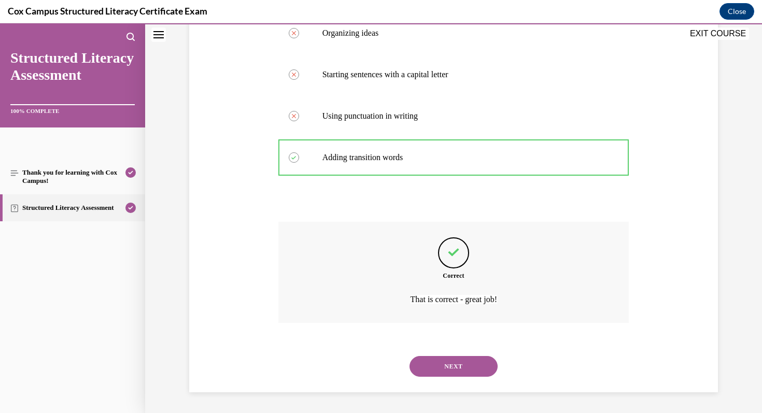
click at [467, 368] on button "NEXT" at bounding box center [454, 366] width 88 height 21
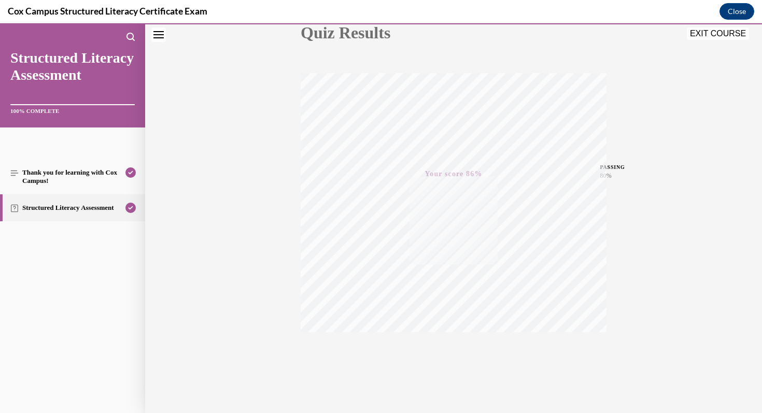
scroll to position [142, 0]
click at [731, 10] on button "Close" at bounding box center [737, 11] width 35 height 17
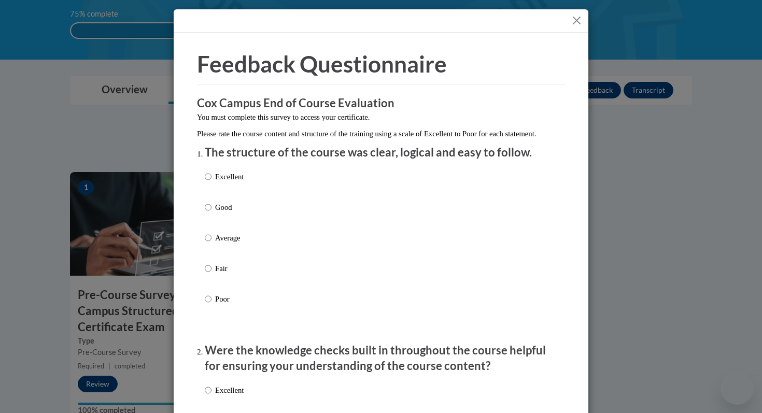
click at [218, 213] on p "Good" at bounding box center [229, 207] width 29 height 11
click at [212, 213] on input "Good" at bounding box center [208, 207] width 7 height 11
radio input "true"
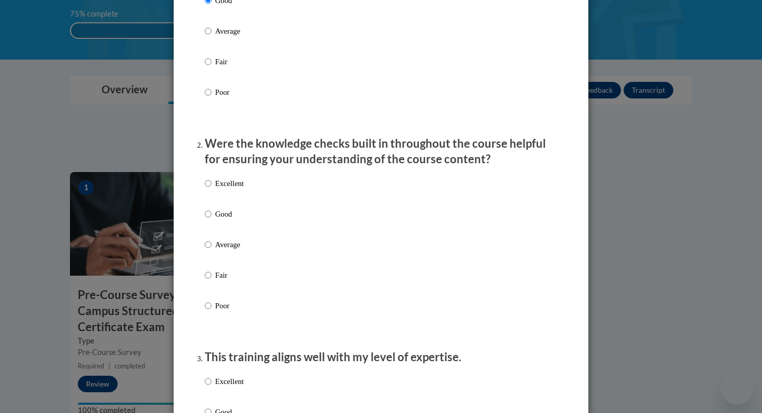
click at [224, 220] on p "Good" at bounding box center [229, 213] width 29 height 11
click at [212, 220] on input "Good" at bounding box center [208, 213] width 7 height 11
radio input "true"
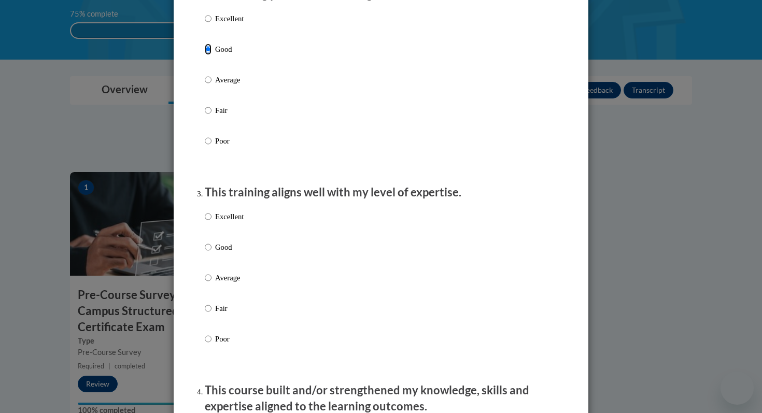
scroll to position [423, 0]
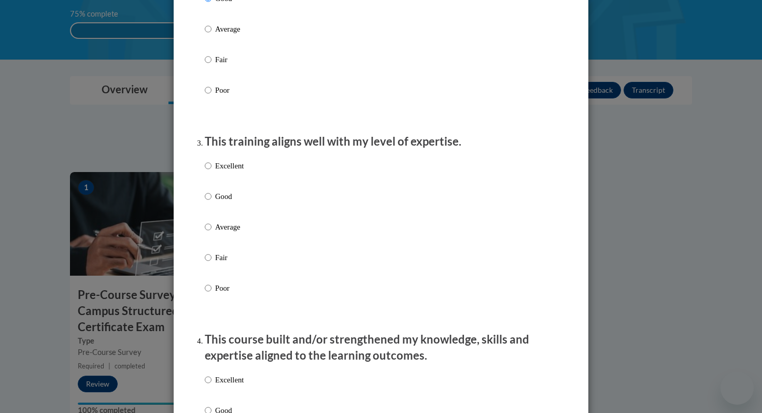
click at [223, 202] on p "Good" at bounding box center [229, 196] width 29 height 11
click at [212, 202] on input "Good" at bounding box center [208, 196] width 7 height 11
radio input "true"
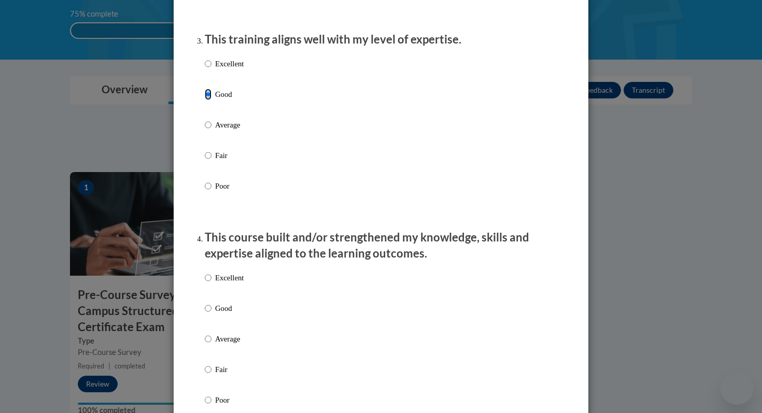
scroll to position [525, 0]
click at [221, 314] on p "Good" at bounding box center [229, 307] width 29 height 11
click at [212, 314] on input "Good" at bounding box center [208, 307] width 7 height 11
radio input "true"
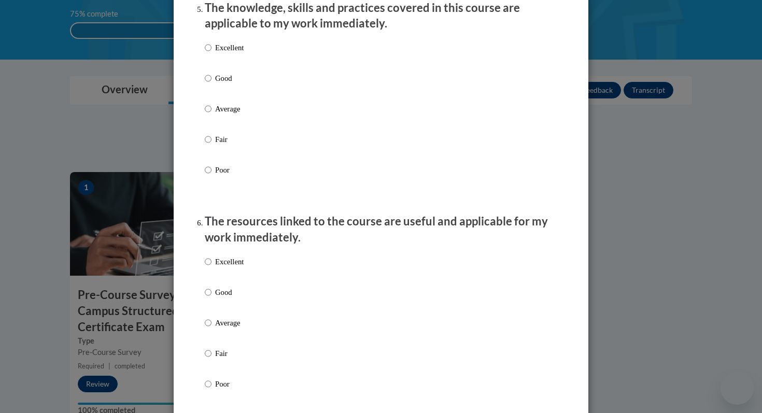
scroll to position [956, 0]
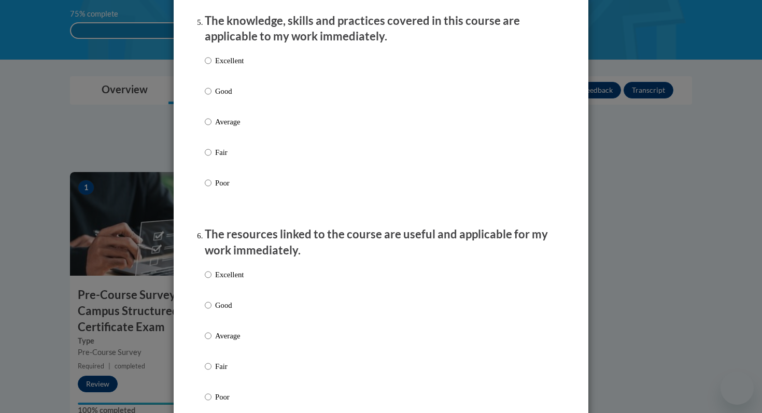
click at [218, 97] on p "Good" at bounding box center [229, 91] width 29 height 11
click at [212, 97] on input "Good" at bounding box center [208, 91] width 7 height 11
radio input "true"
click at [226, 311] on p "Good" at bounding box center [229, 305] width 29 height 11
click at [212, 311] on input "Good" at bounding box center [208, 305] width 7 height 11
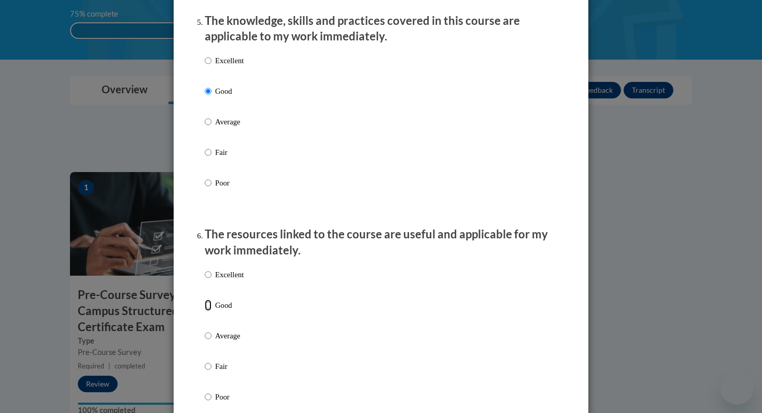
radio input "true"
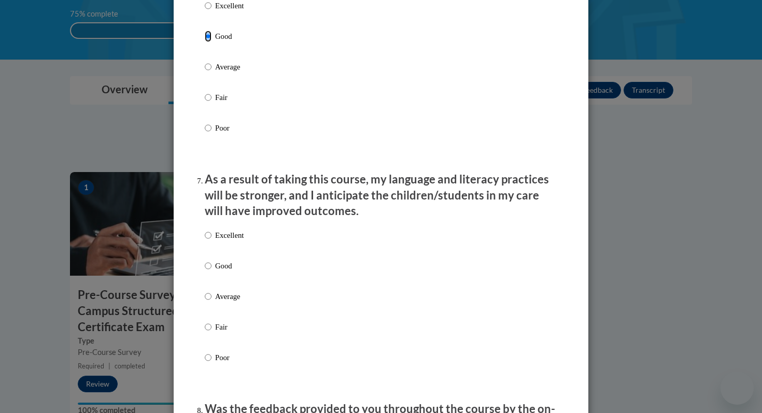
scroll to position [1283, 0]
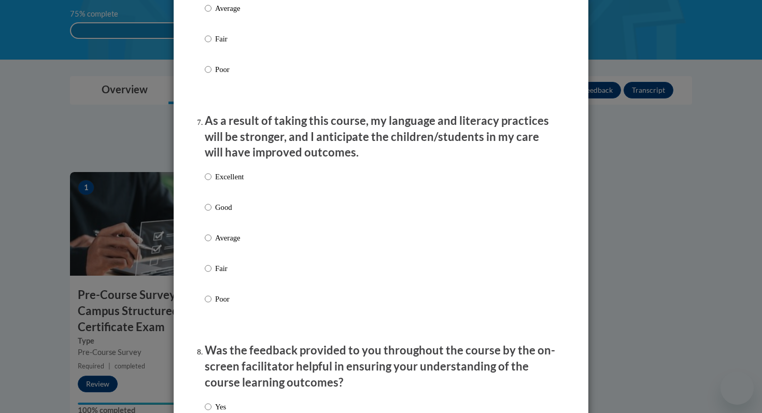
click at [216, 213] on p "Good" at bounding box center [229, 207] width 29 height 11
click at [212, 213] on input "Good" at bounding box center [208, 207] width 7 height 11
radio input "true"
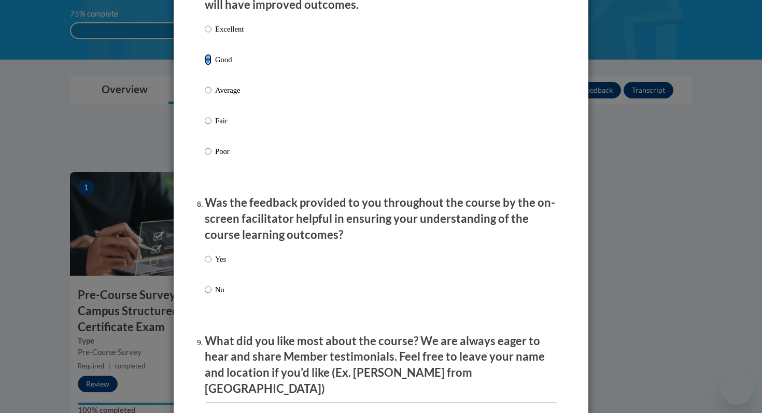
scroll to position [1498, 0]
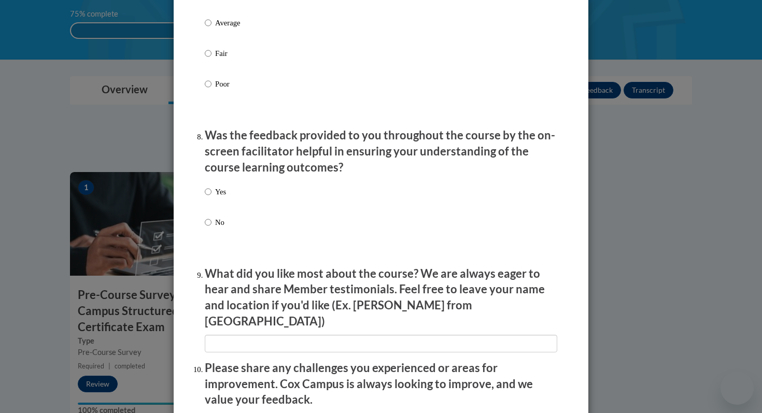
click at [215, 198] on p "Yes" at bounding box center [220, 191] width 11 height 11
click at [212, 198] on input "Yes" at bounding box center [208, 191] width 7 height 11
radio input "true"
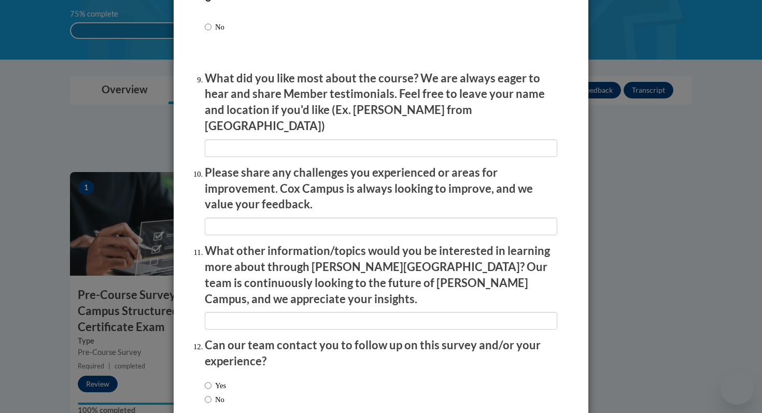
scroll to position [1744, 0]
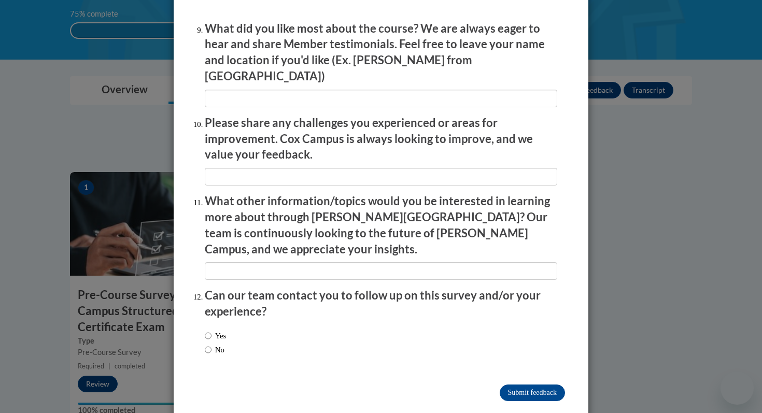
click at [217, 344] on label "No" at bounding box center [215, 349] width 20 height 11
click at [212, 344] on input "No" at bounding box center [208, 349] width 7 height 11
radio input "true"
click at [511, 385] on input "Submit feedback" at bounding box center [532, 393] width 65 height 17
